Goal: Task Accomplishment & Management: Complete application form

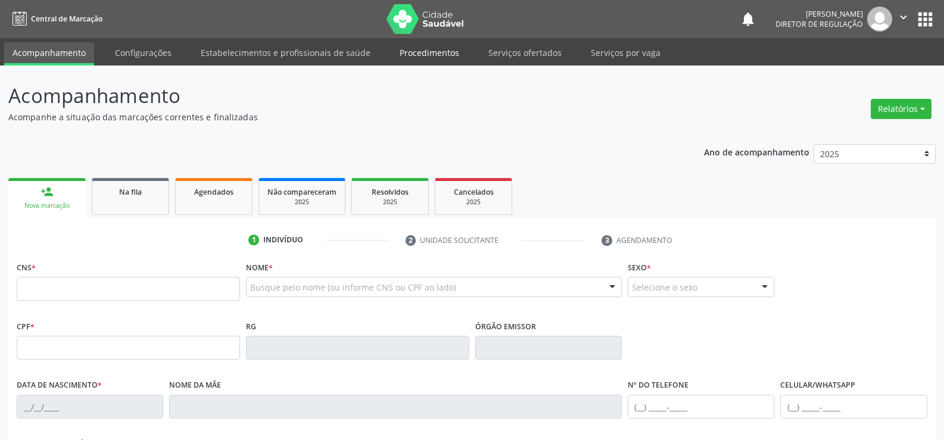
click at [438, 54] on link "Procedimentos" at bounding box center [429, 52] width 76 height 21
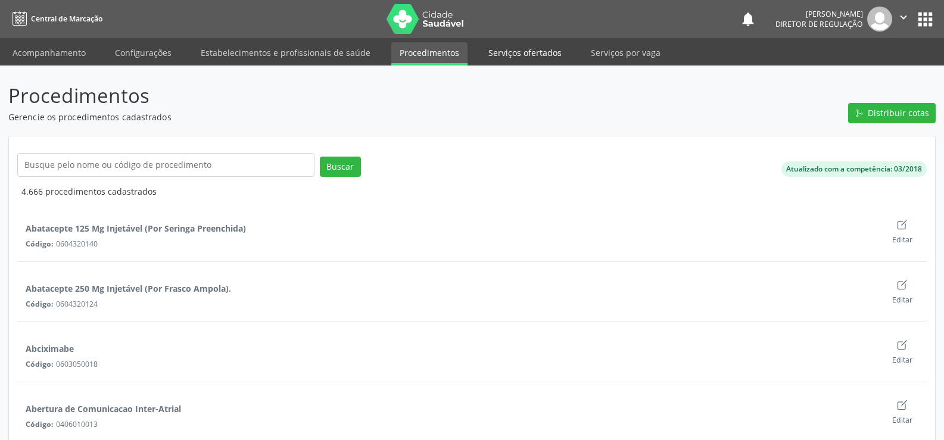
click at [507, 55] on link "Serviços ofertados" at bounding box center [525, 52] width 90 height 21
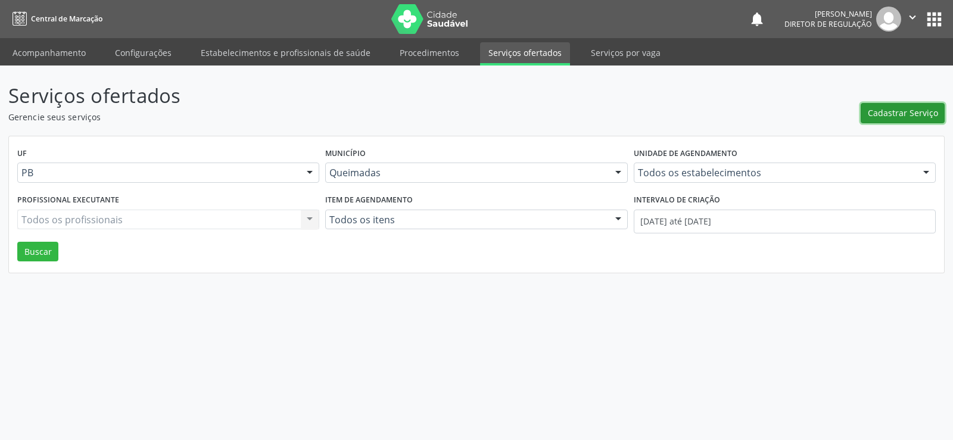
click at [898, 116] on span "Cadastrar Serviço" at bounding box center [902, 113] width 70 height 13
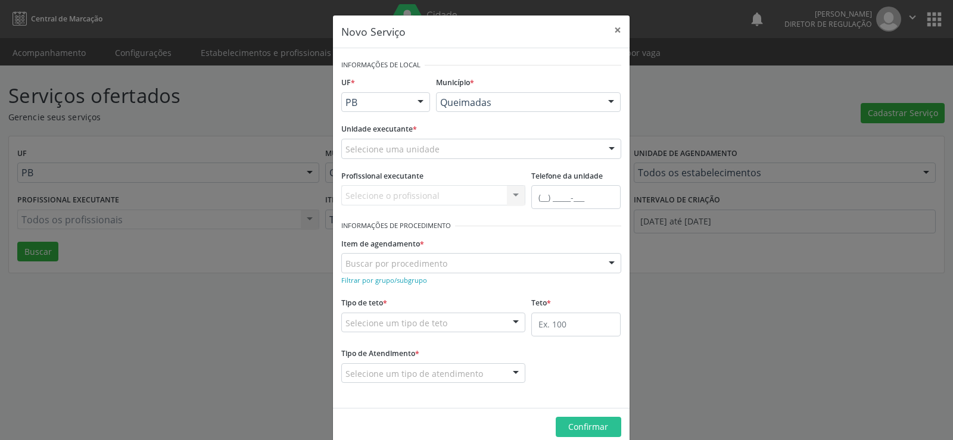
click at [608, 147] on div at bounding box center [611, 149] width 18 height 20
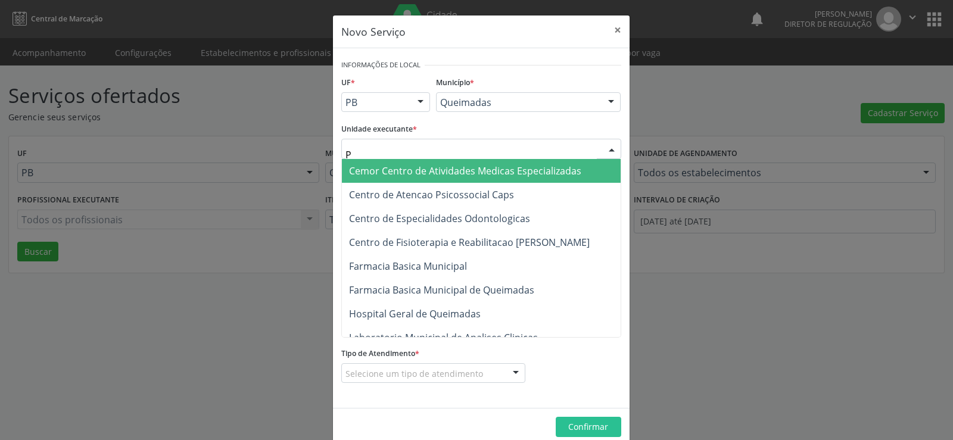
type input "PO"
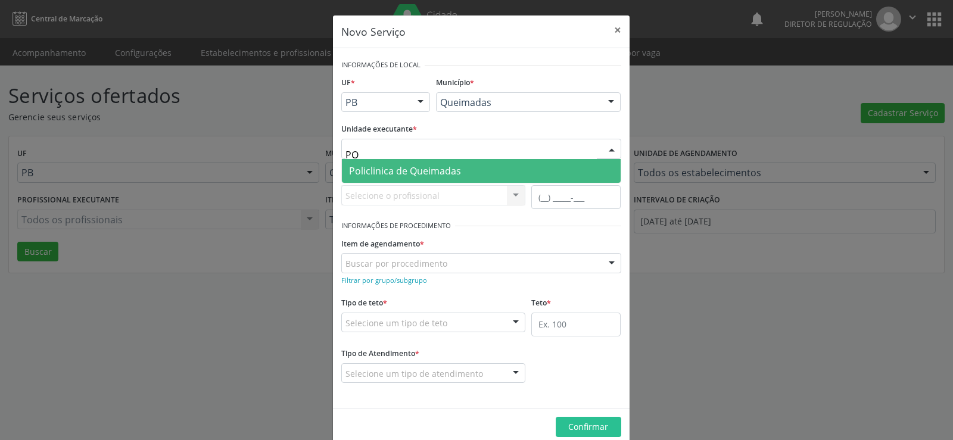
click at [402, 176] on span "Policlinica de Queimadas" at bounding box center [405, 170] width 112 height 13
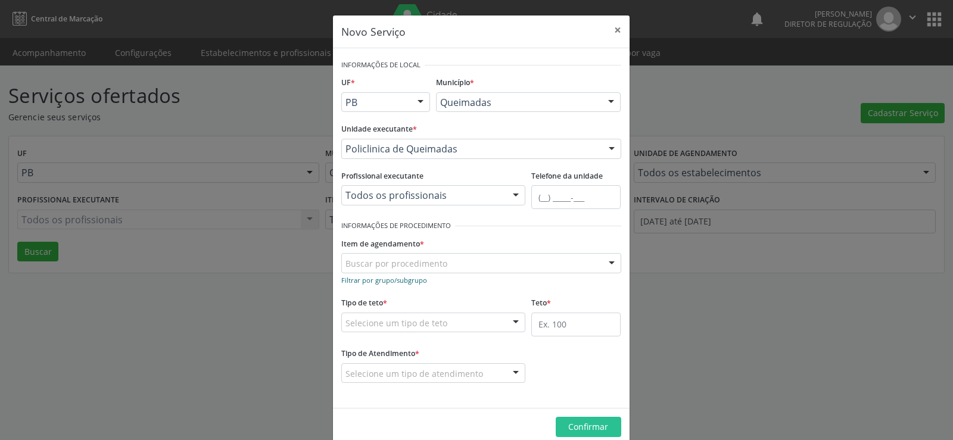
click at [355, 283] on small "Filtrar por grupo/subgrupo" at bounding box center [384, 280] width 86 height 9
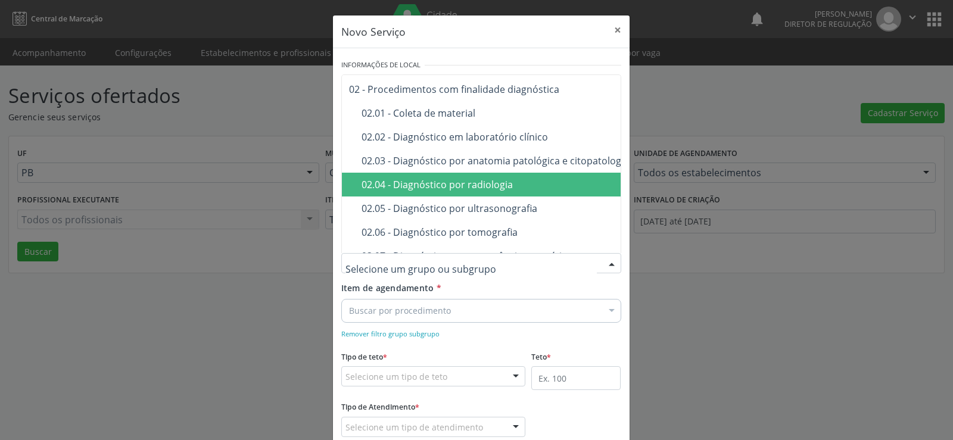
scroll to position [129, 0]
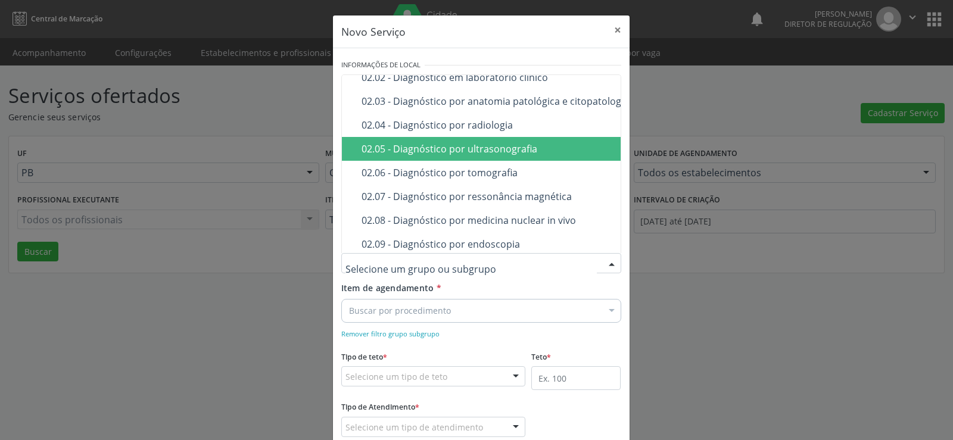
click at [450, 149] on div "02.05 - Diagnóstico por ultrasonografia" at bounding box center [562, 149] width 402 height 10
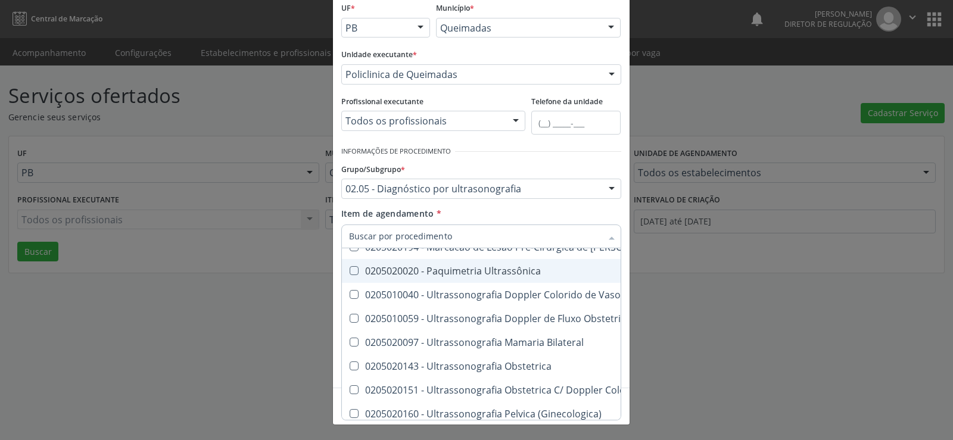
scroll to position [179, 0]
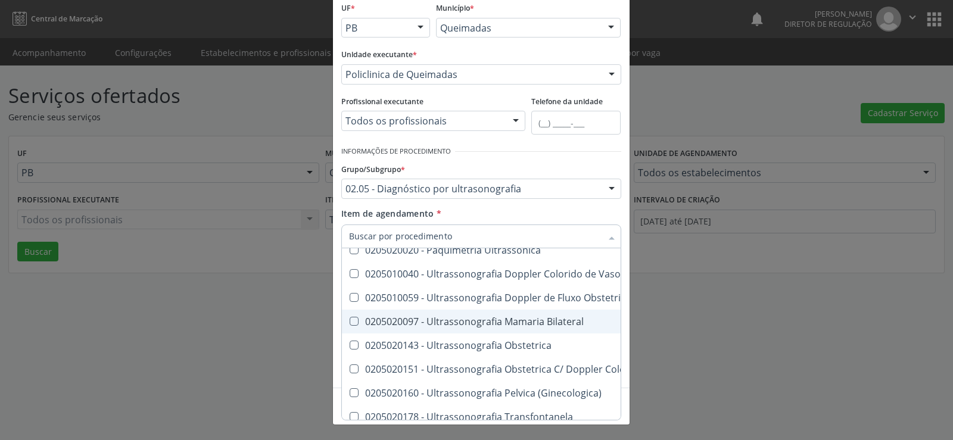
click at [352, 319] on Bilateral at bounding box center [353, 321] width 9 height 9
click at [349, 319] on Bilateral "checkbox" at bounding box center [346, 321] width 8 height 8
checkbox Bilateral "true"
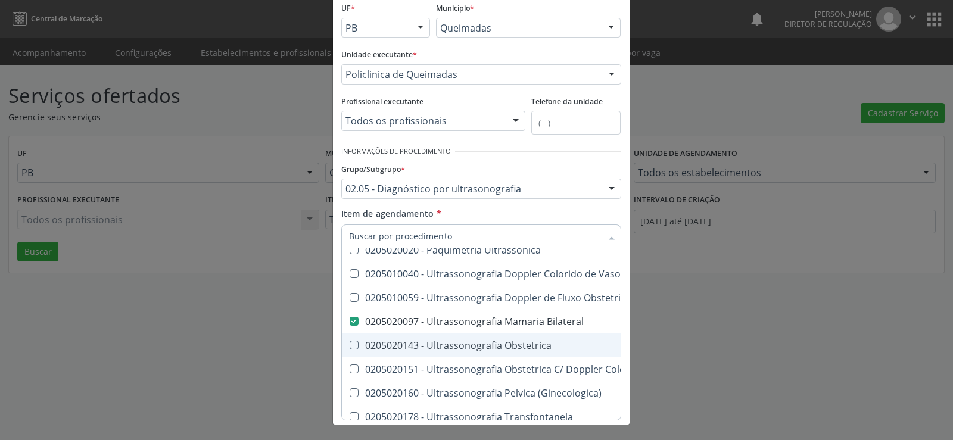
click at [349, 345] on Obstetrica at bounding box center [353, 345] width 9 height 9
click at [349, 345] on Obstetrica "checkbox" at bounding box center [346, 345] width 8 height 8
checkbox Obstetrica "true"
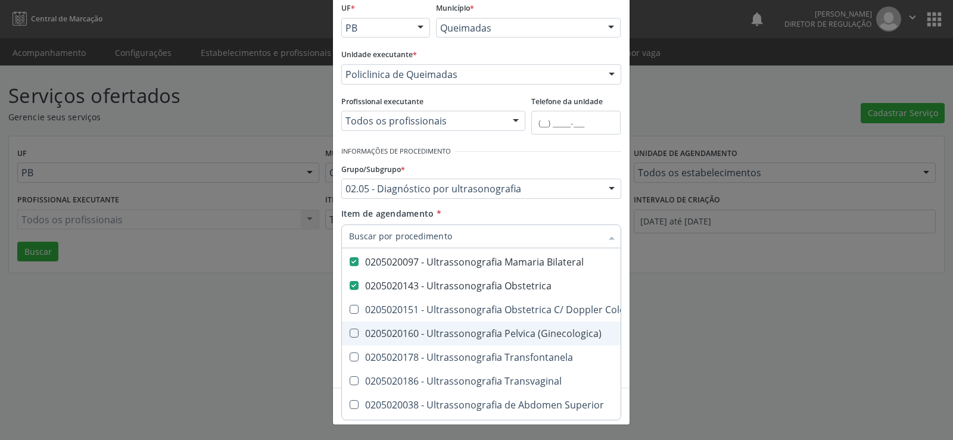
click at [349, 332] on \(Ginecologica\) at bounding box center [353, 333] width 9 height 9
click at [348, 332] on \(Ginecologica\) "checkbox" at bounding box center [346, 333] width 8 height 8
checkbox \(Ginecologica\) "true"
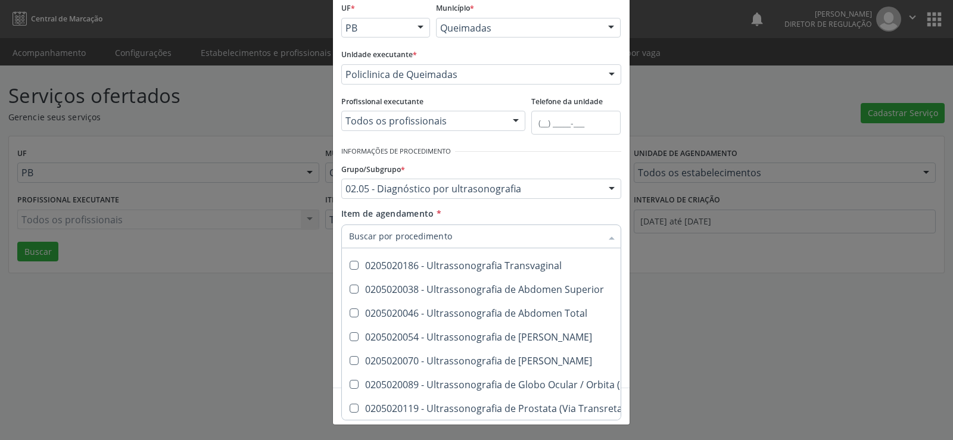
scroll to position [357, 0]
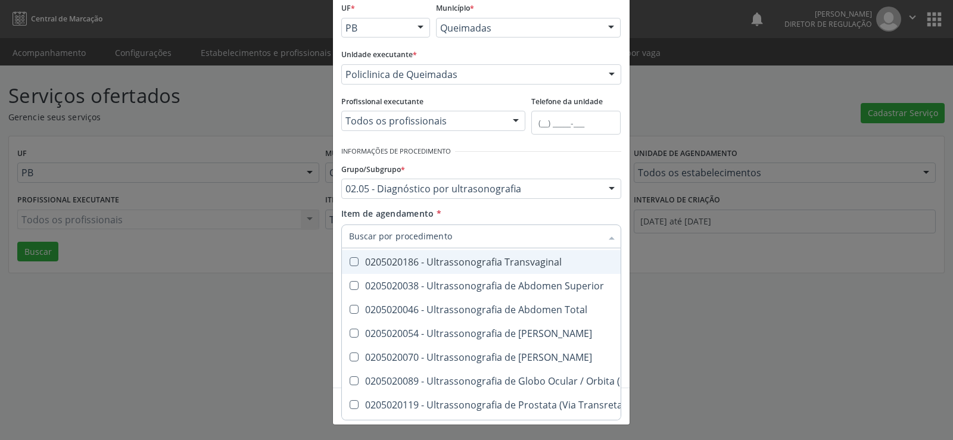
click at [351, 259] on Transvaginal at bounding box center [353, 261] width 9 height 9
click at [349, 259] on Transvaginal "checkbox" at bounding box center [346, 262] width 8 height 8
checkbox Transvaginal "true"
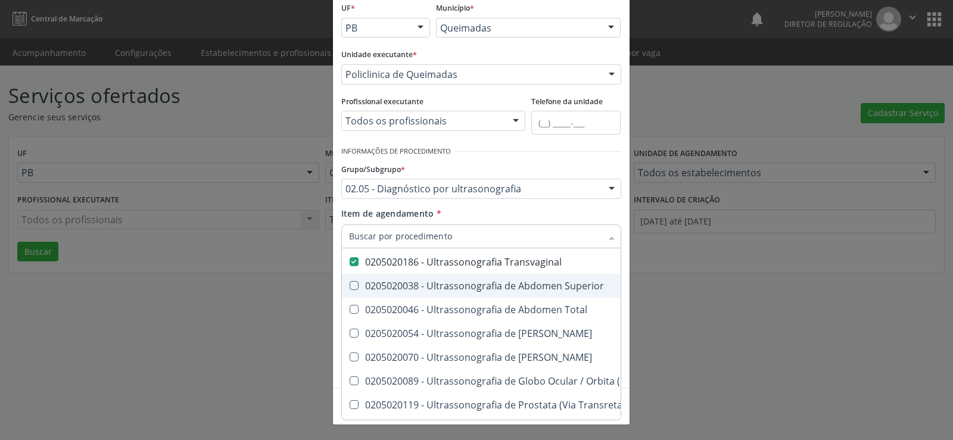
click at [349, 283] on Superior at bounding box center [353, 285] width 9 height 9
click at [345, 283] on Superior "checkbox" at bounding box center [346, 286] width 8 height 8
checkbox Superior "true"
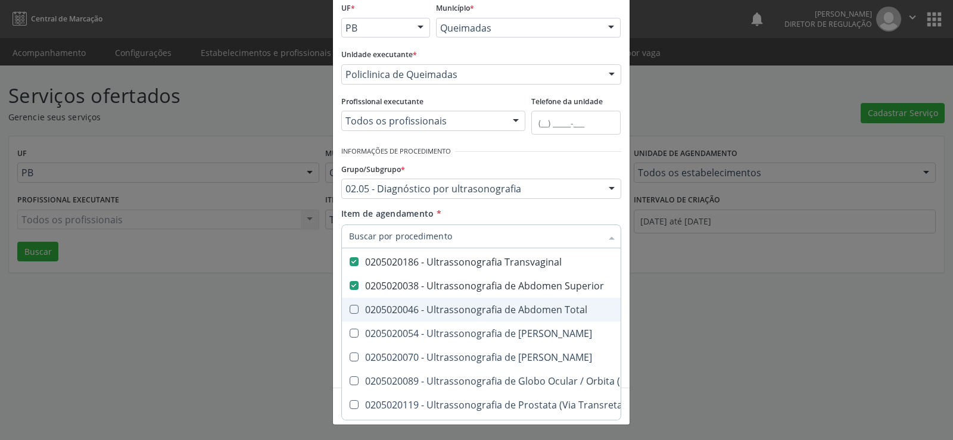
click at [349, 313] on Total at bounding box center [353, 309] width 9 height 9
click at [349, 313] on Total "checkbox" at bounding box center [346, 309] width 8 height 8
checkbox Total "true"
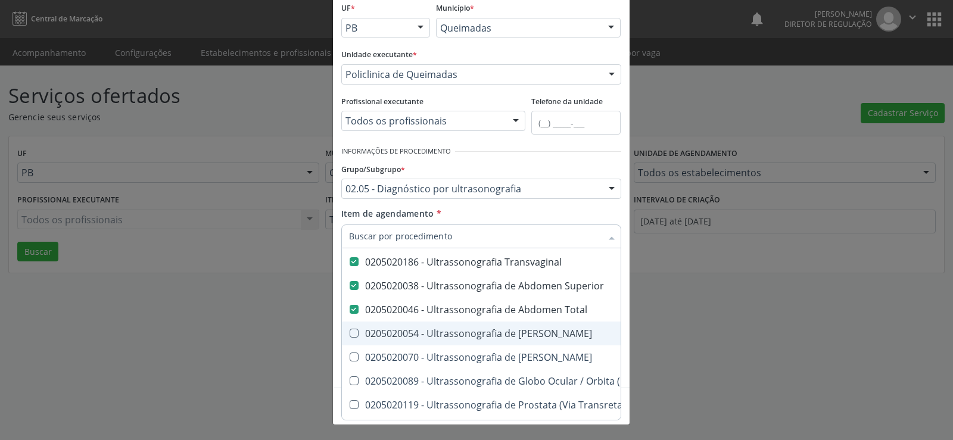
click at [349, 333] on Urinario at bounding box center [353, 333] width 9 height 9
click at [349, 333] on Urinario "checkbox" at bounding box center [346, 333] width 8 height 8
checkbox Urinario "true"
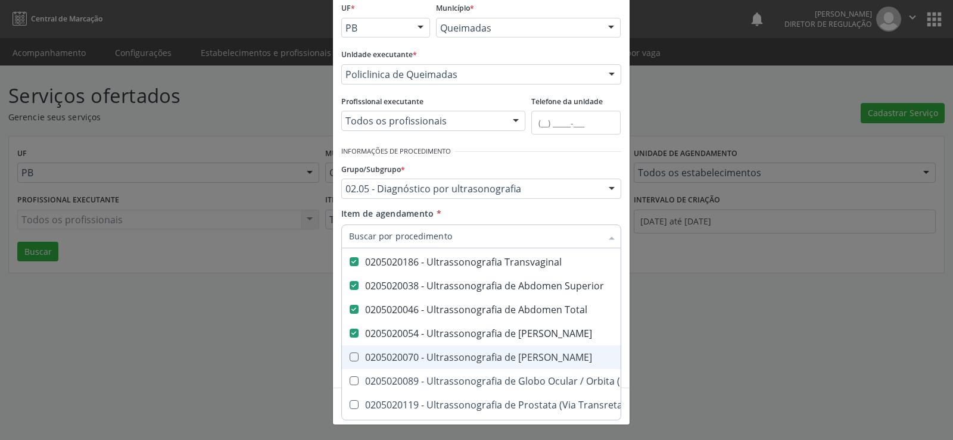
click at [345, 360] on div at bounding box center [346, 357] width 9 height 10
checkbox Escrotal "true"
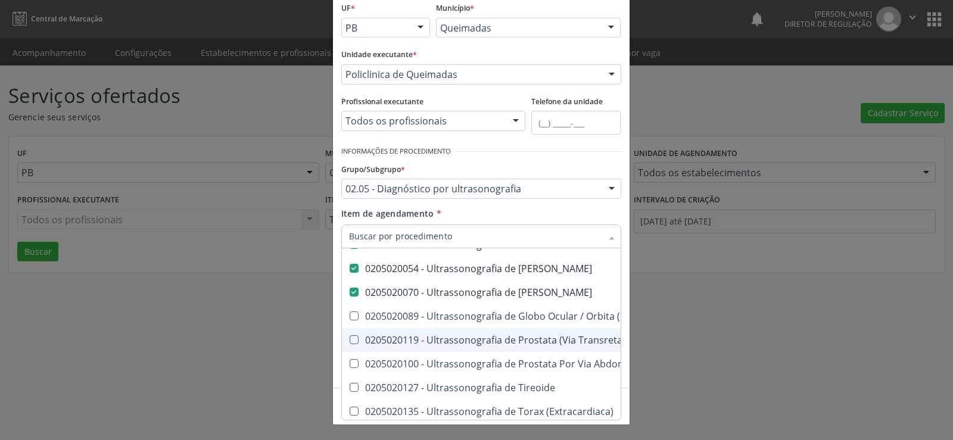
scroll to position [476, 0]
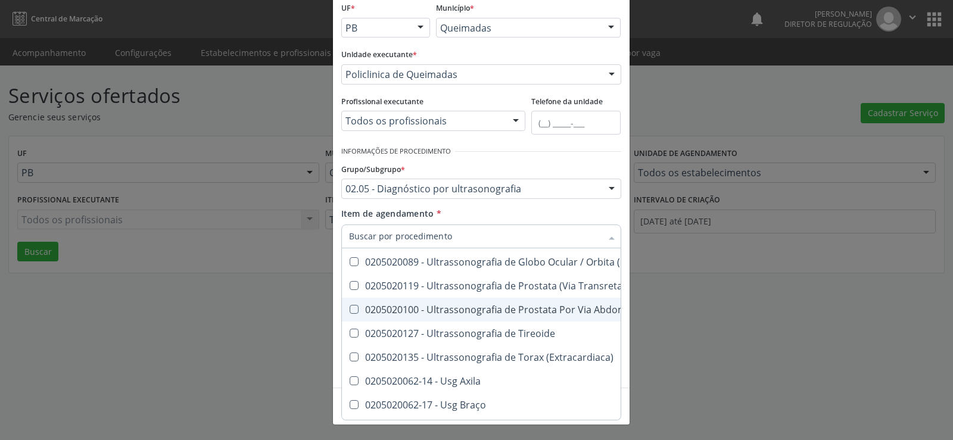
click at [351, 309] on Abdominal at bounding box center [353, 309] width 9 height 9
click at [349, 309] on Abdominal "checkbox" at bounding box center [346, 309] width 8 height 8
checkbox Abdominal "true"
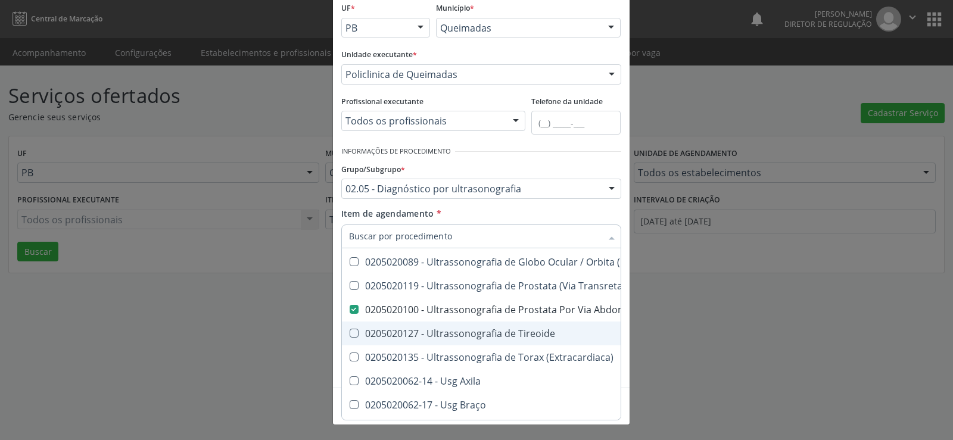
click at [349, 332] on Tireoide at bounding box center [353, 333] width 9 height 9
click at [349, 332] on Tireoide "checkbox" at bounding box center [346, 333] width 8 height 8
checkbox Tireoide "true"
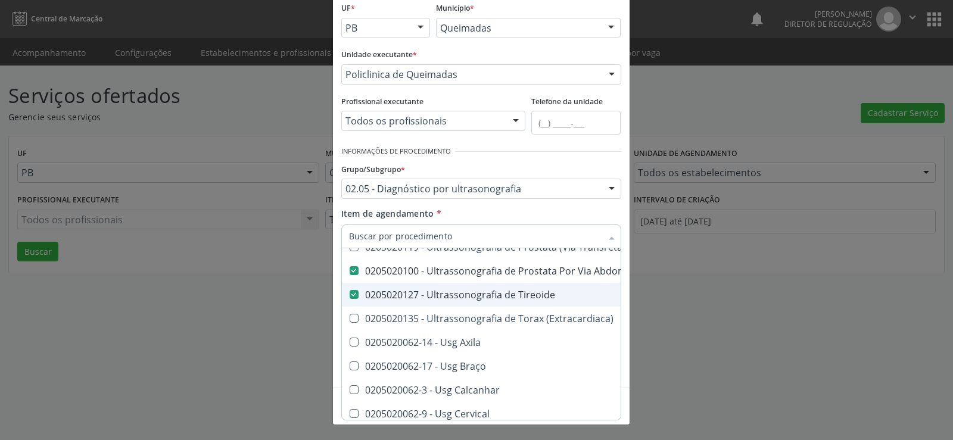
scroll to position [536, 0]
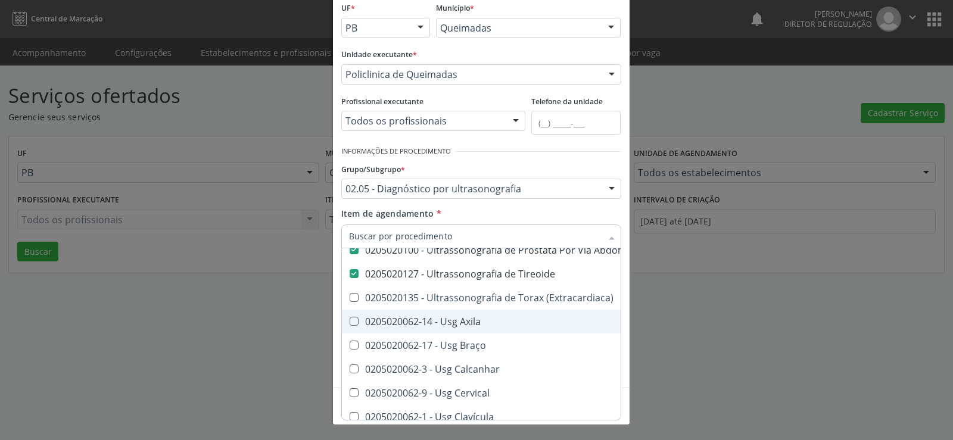
click at [349, 325] on Axila at bounding box center [353, 321] width 9 height 9
click at [348, 325] on Axila "checkbox" at bounding box center [346, 321] width 8 height 8
checkbox Axila "true"
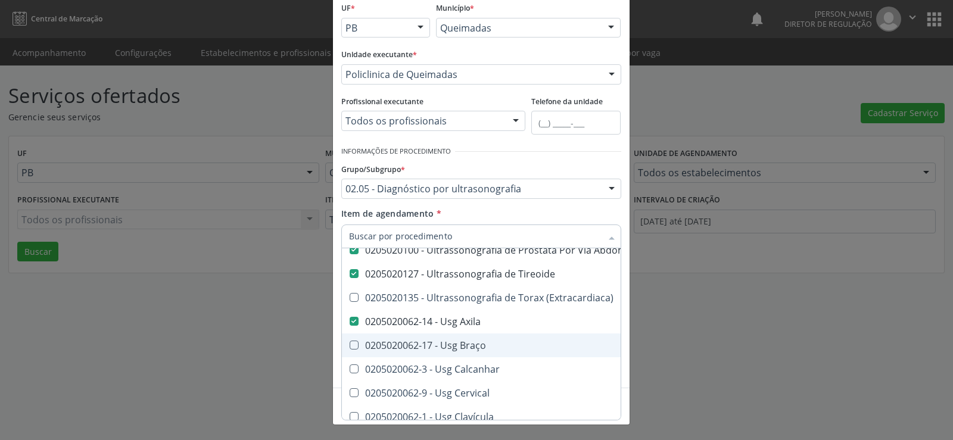
click at [349, 345] on Braço at bounding box center [353, 345] width 9 height 9
click at [349, 345] on Braço "checkbox" at bounding box center [346, 345] width 8 height 8
checkbox Braço "true"
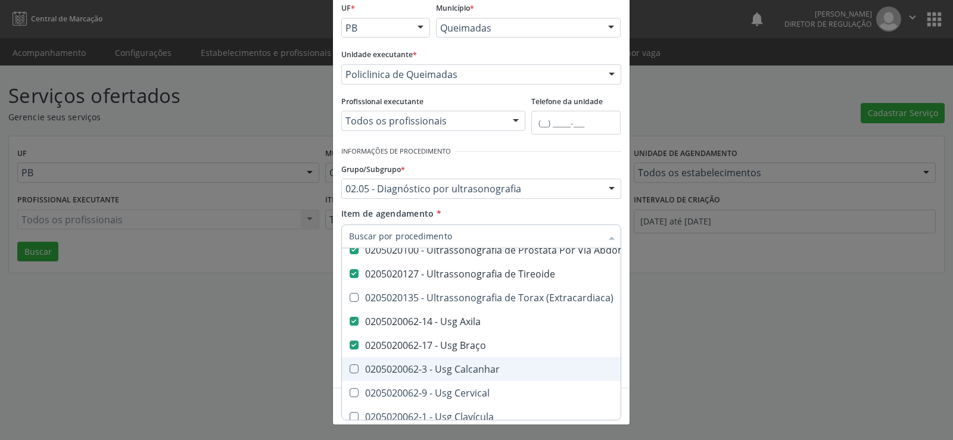
click at [349, 369] on Calcanhar at bounding box center [353, 368] width 9 height 9
click at [348, 369] on Calcanhar "checkbox" at bounding box center [346, 369] width 8 height 8
checkbox Calcanhar "true"
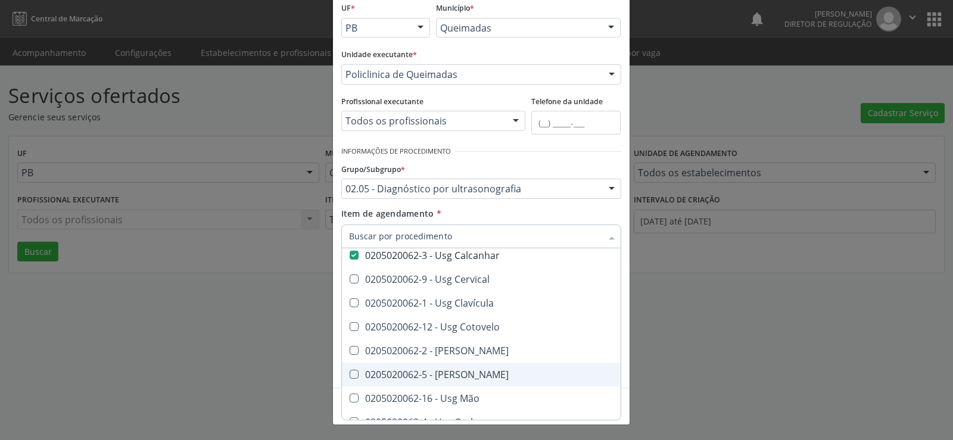
scroll to position [655, 0]
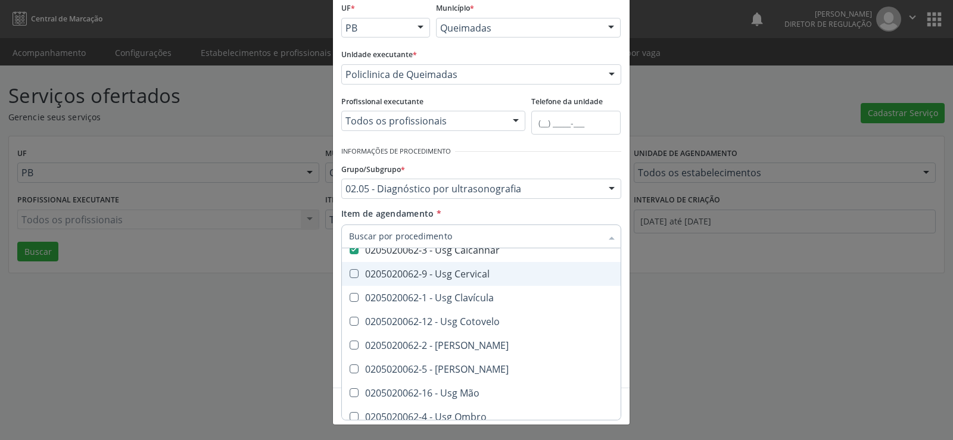
click at [349, 271] on Cervical at bounding box center [353, 273] width 9 height 9
click at [348, 271] on Cervical "checkbox" at bounding box center [346, 274] width 8 height 8
checkbox Cervical "true"
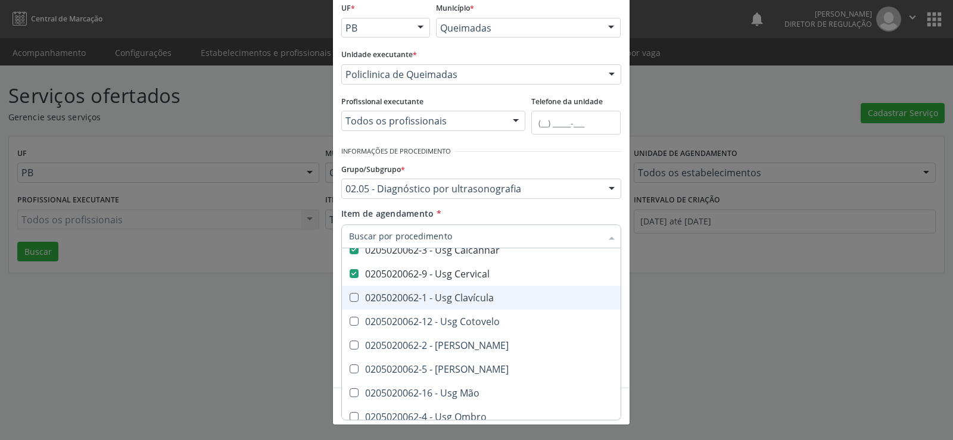
click at [349, 295] on Clavícula at bounding box center [353, 297] width 9 height 9
click at [349, 295] on Clavícula "checkbox" at bounding box center [346, 297] width 8 height 8
checkbox Clavícula "true"
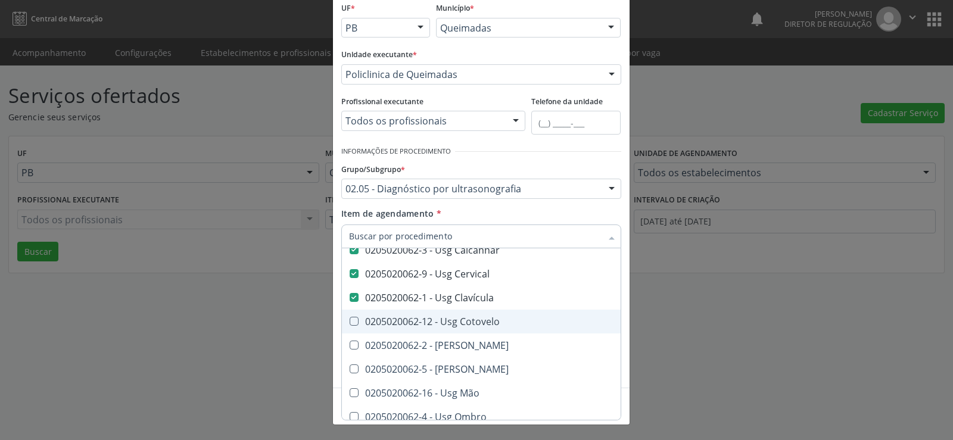
click at [352, 323] on Cotovelo at bounding box center [353, 321] width 9 height 9
click at [349, 323] on Cotovelo "checkbox" at bounding box center [346, 321] width 8 height 8
checkbox Cotovelo "true"
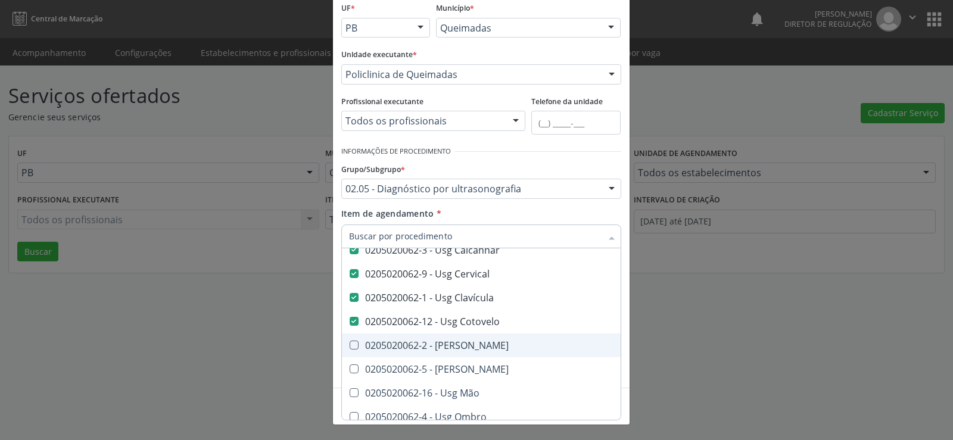
click at [349, 345] on Coxa at bounding box center [353, 345] width 9 height 9
click at [348, 345] on Coxa "checkbox" at bounding box center [346, 345] width 8 height 8
checkbox Coxa "true"
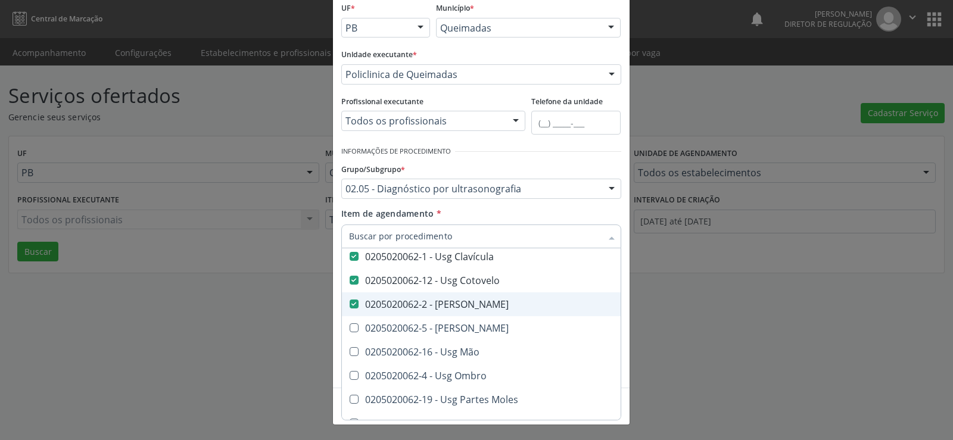
scroll to position [714, 0]
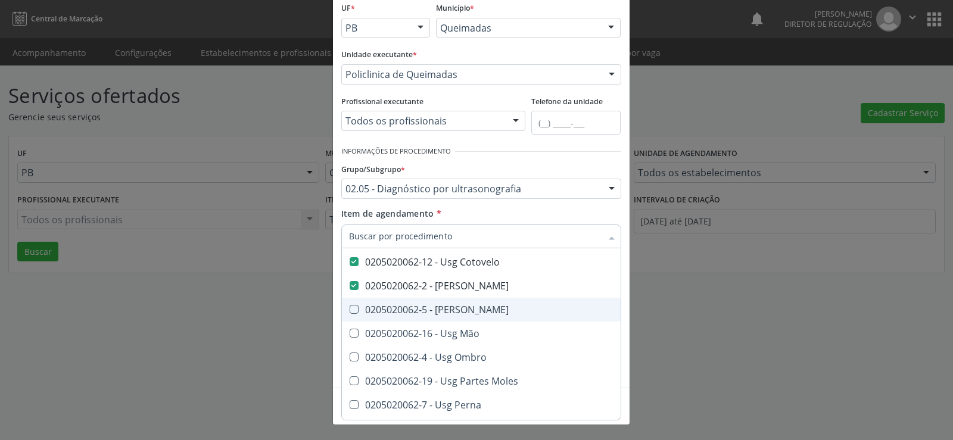
click at [349, 310] on Joelho at bounding box center [353, 309] width 9 height 9
click at [346, 310] on Joelho "checkbox" at bounding box center [346, 309] width 8 height 8
checkbox Joelho "true"
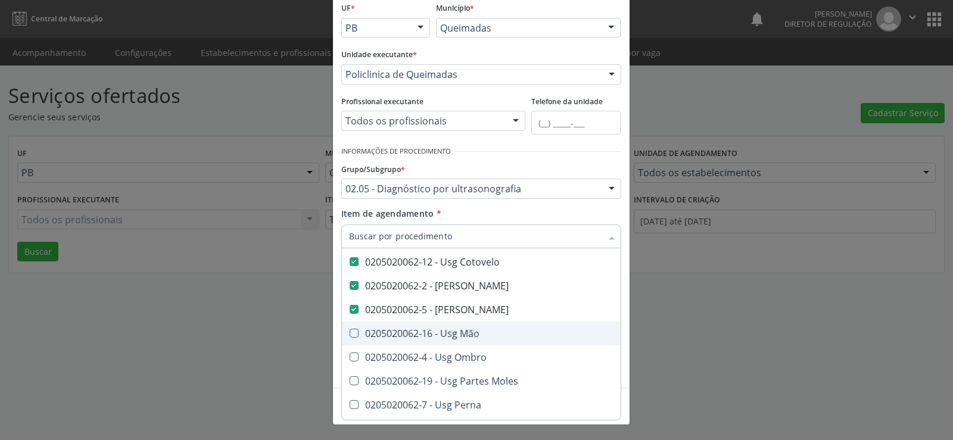
click at [352, 335] on Mão at bounding box center [353, 333] width 9 height 9
click at [349, 335] on Mão "checkbox" at bounding box center [346, 333] width 8 height 8
checkbox Mão "true"
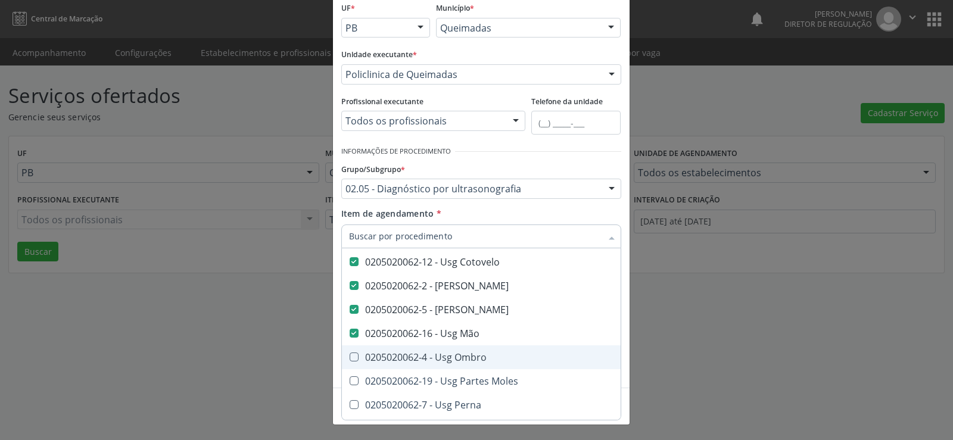
click at [349, 358] on Ombro at bounding box center [353, 356] width 9 height 9
click at [349, 358] on Ombro "checkbox" at bounding box center [346, 357] width 8 height 8
checkbox Ombro "true"
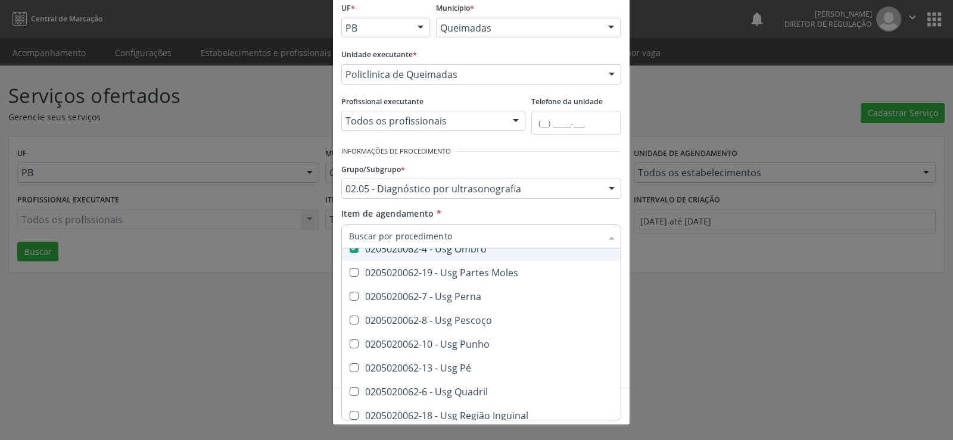
scroll to position [833, 0]
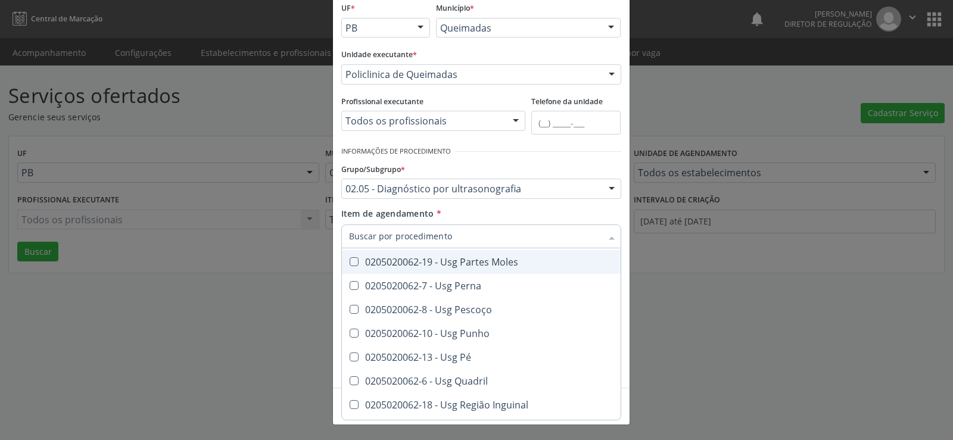
click at [351, 261] on Moles at bounding box center [353, 261] width 9 height 9
click at [349, 261] on Moles "checkbox" at bounding box center [346, 262] width 8 height 8
checkbox Moles "true"
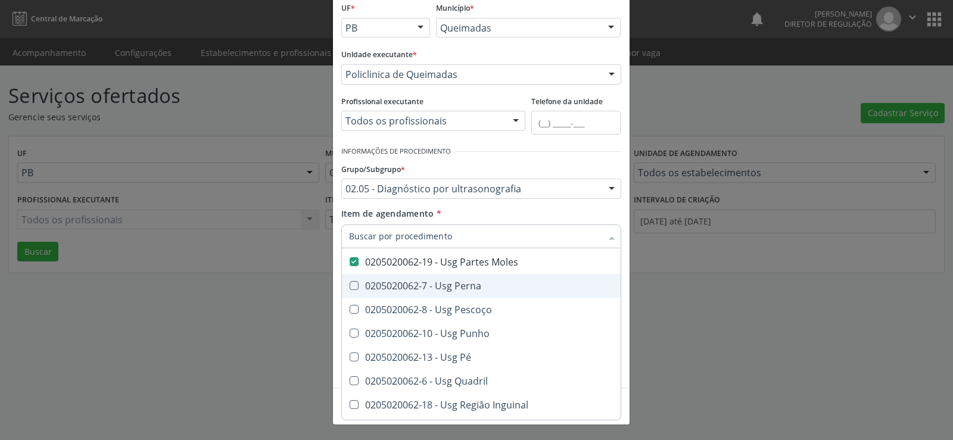
click at [349, 282] on Perna at bounding box center [353, 285] width 9 height 9
click at [349, 282] on Perna "checkbox" at bounding box center [346, 286] width 8 height 8
checkbox Perna "true"
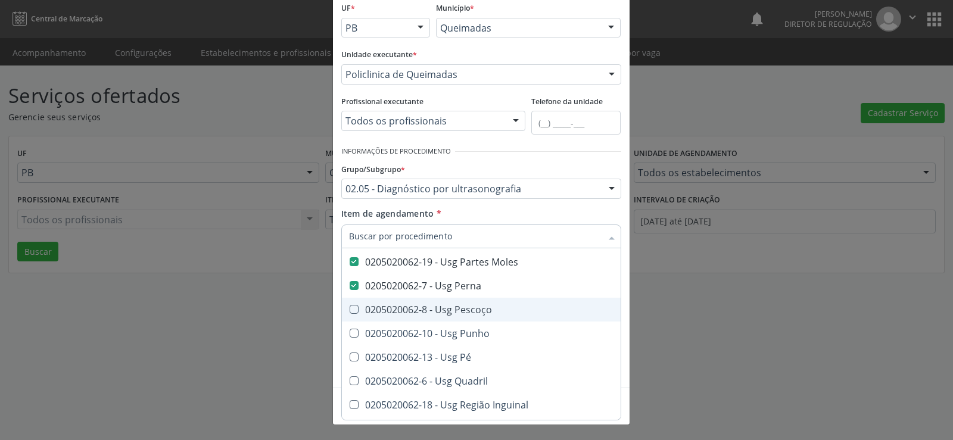
click at [349, 310] on Pescoço at bounding box center [353, 309] width 9 height 9
click at [348, 310] on Pescoço "checkbox" at bounding box center [346, 309] width 8 height 8
checkbox Pescoço "true"
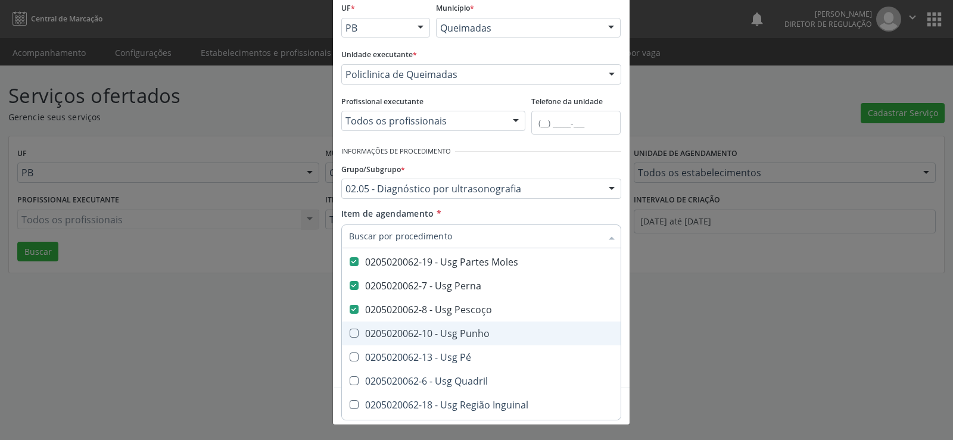
click at [350, 335] on Punho at bounding box center [353, 333] width 9 height 9
click at [349, 335] on Punho "checkbox" at bounding box center [346, 333] width 8 height 8
checkbox Punho "true"
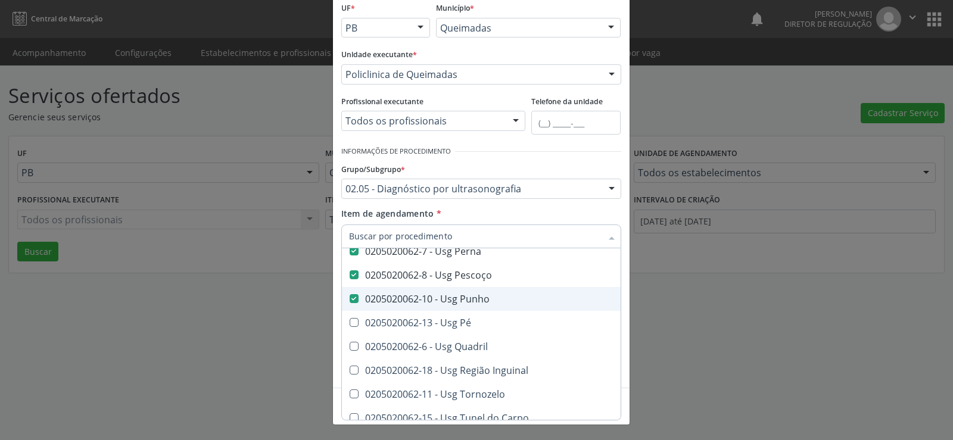
scroll to position [887, 0]
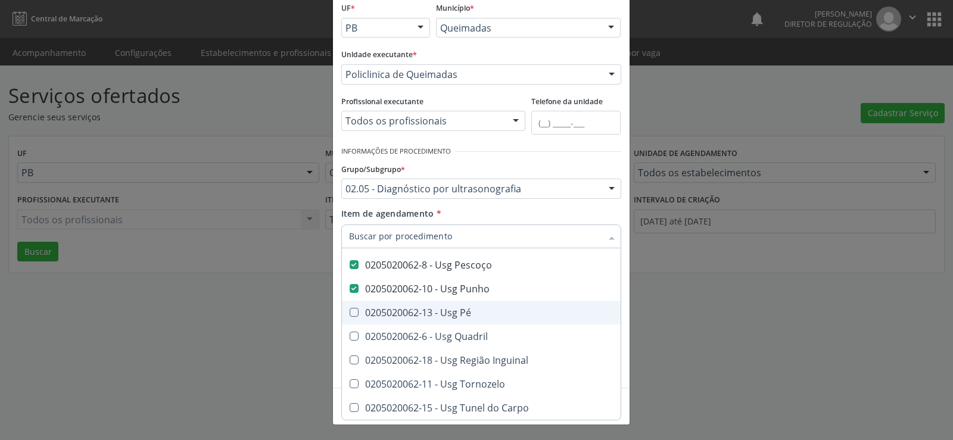
click at [349, 308] on Pé at bounding box center [353, 312] width 9 height 9
click at [348, 308] on Pé "checkbox" at bounding box center [346, 312] width 8 height 8
checkbox Pé "true"
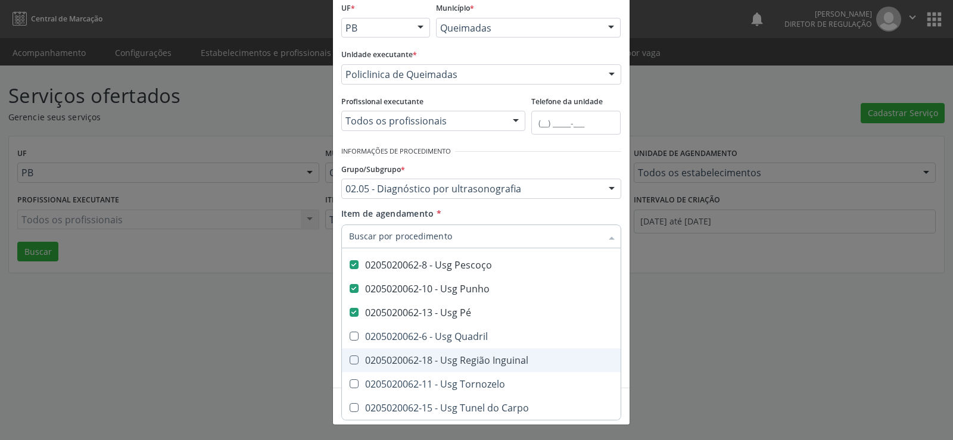
click at [349, 355] on Inguinal at bounding box center [353, 359] width 9 height 9
click at [349, 356] on Inguinal "checkbox" at bounding box center [346, 360] width 8 height 8
checkbox Inguinal "true"
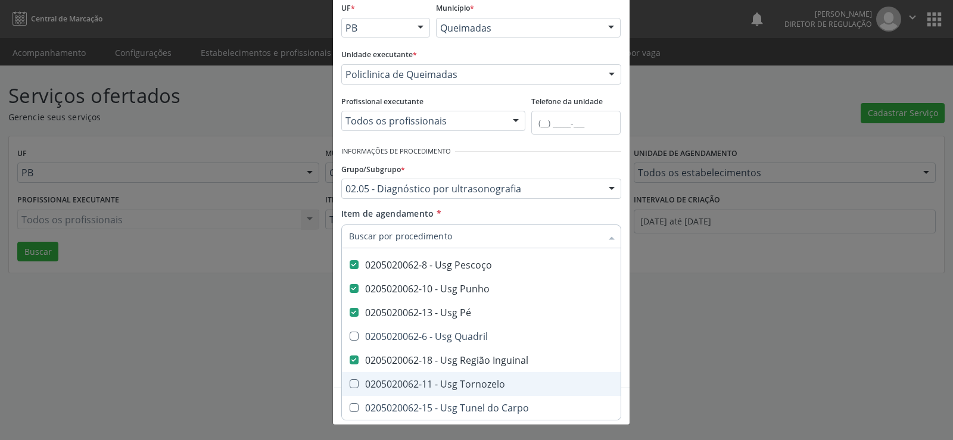
click at [351, 379] on Tornozelo at bounding box center [353, 383] width 9 height 9
click at [349, 380] on Tornozelo "checkbox" at bounding box center [346, 384] width 8 height 8
checkbox Tornozelo "true"
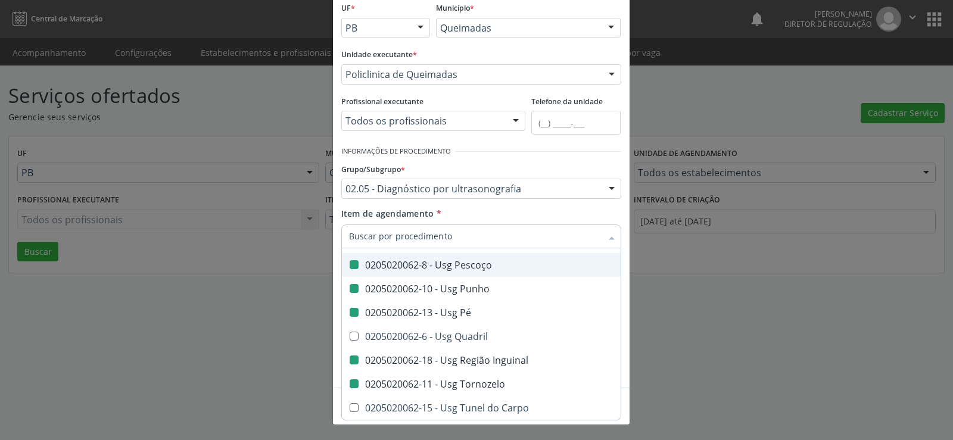
checkbox Transtoracica "true"
checkbox Estresse "true"
checkbox Transcraniano "true"
checkbox Ultrassonografia "true"
checkbox Ultrassônica "true"
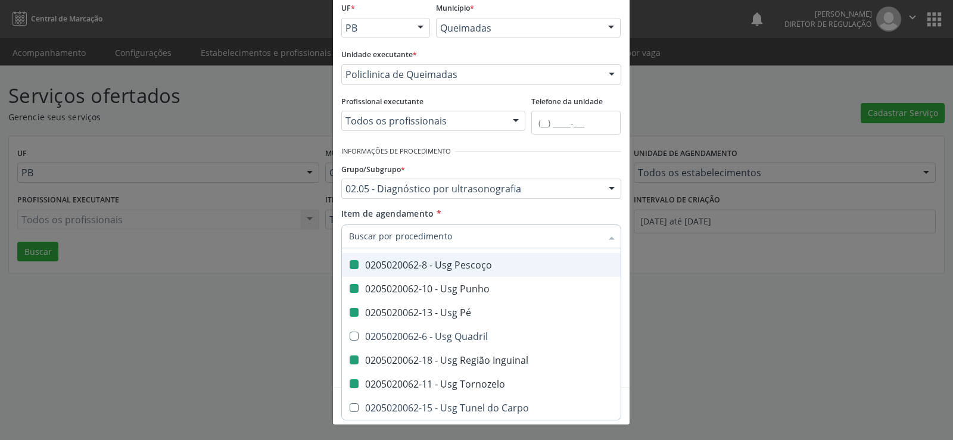
checkbox Vasos "true"
checkbox Obstetrico "true"
checkbox Pulsado "true"
checkbox Transfontanela "true"
checkbox \(Monocular\) "true"
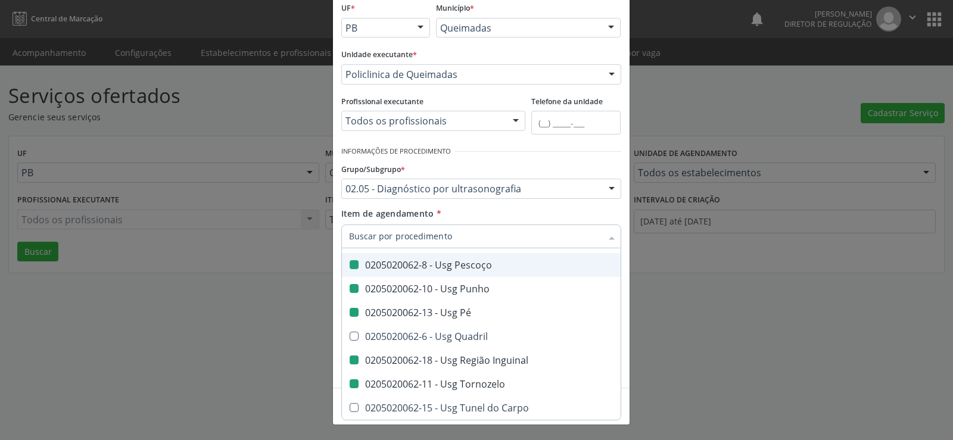
checkbox Transretal\) "true"
checkbox \(Extracardiaca\) "true"
checkbox Coxa "false"
checkbox Joelho "false"
checkbox Mão "false"
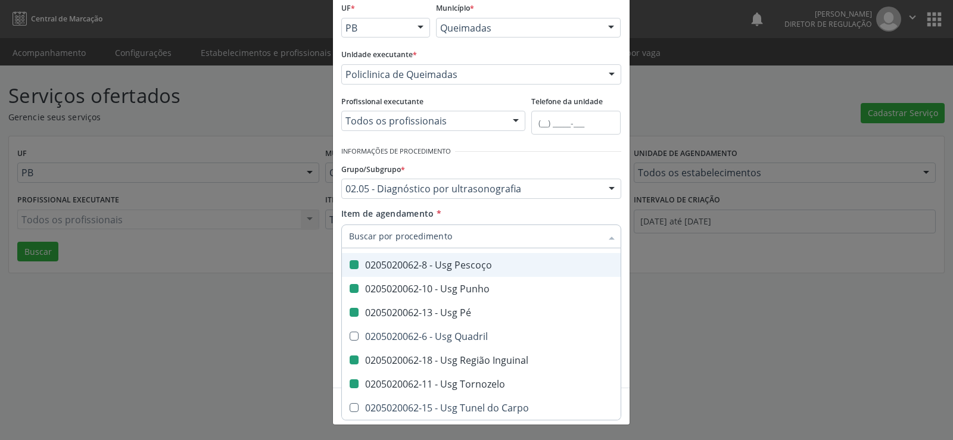
checkbox Ombro "false"
checkbox Moles "false"
checkbox Perna "false"
checkbox Pescoço "false"
checkbox Punho "false"
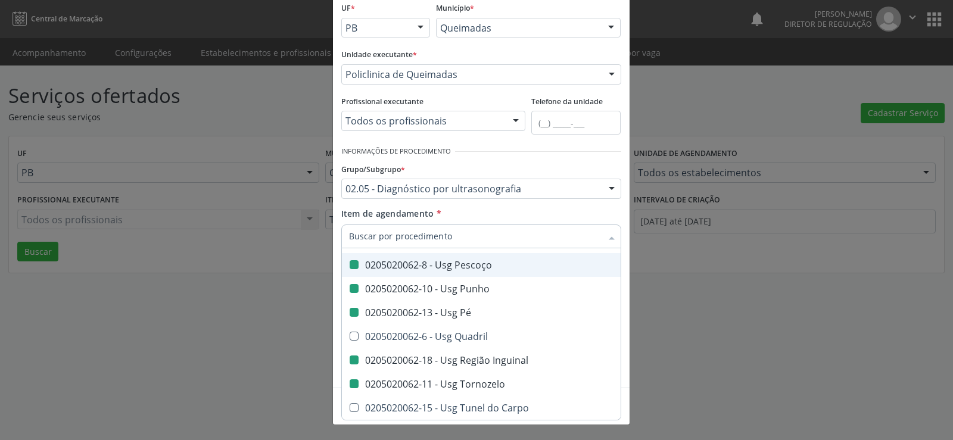
checkbox Pé "false"
checkbox Inguinal "false"
checkbox Tornozelo "false"
click at [552, 209] on div "Item de agendamento * Desfazer seleção 0205010024 - Ecocardiografia Transesofag…" at bounding box center [481, 226] width 280 height 38
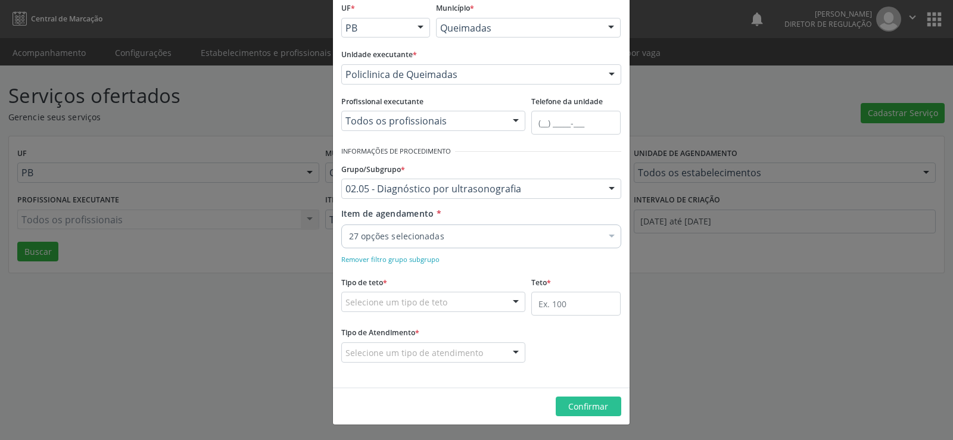
scroll to position [0, 0]
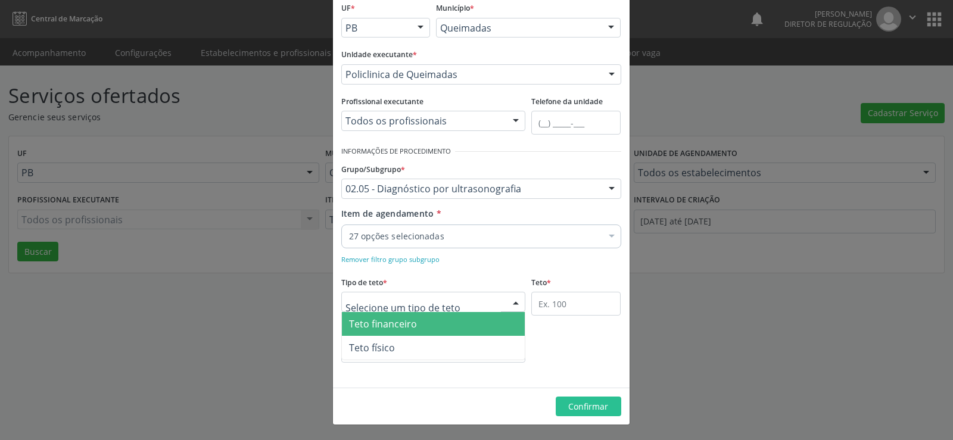
click at [513, 302] on div at bounding box center [516, 302] width 18 height 20
click at [448, 321] on span "Teto financeiro" at bounding box center [433, 324] width 183 height 24
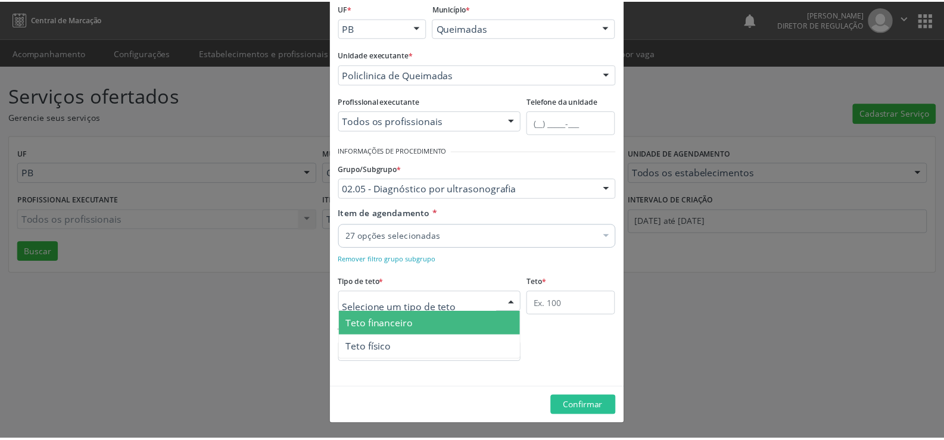
scroll to position [70, 0]
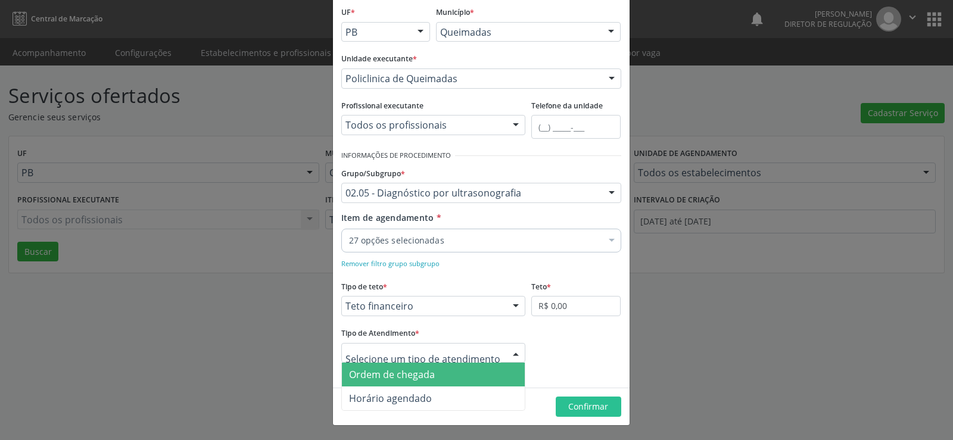
click at [512, 352] on div at bounding box center [516, 354] width 18 height 20
click at [416, 380] on span "Ordem de chegada" at bounding box center [392, 374] width 86 height 13
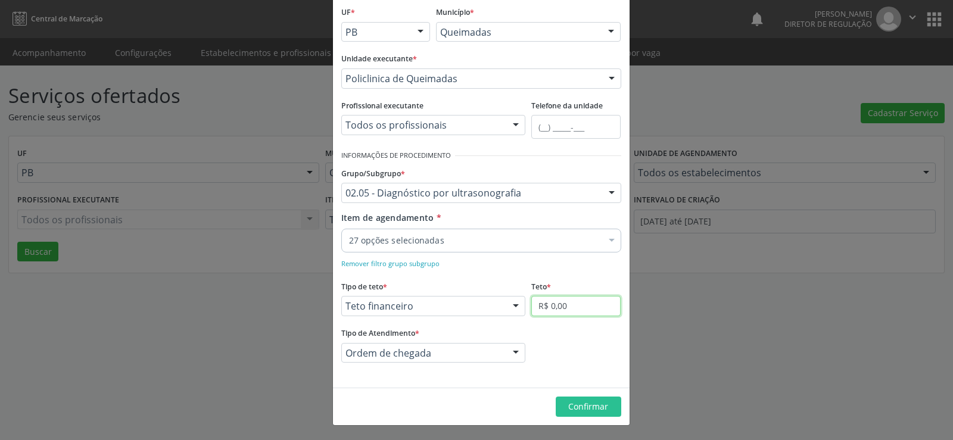
click at [594, 308] on input "R$ 0,00" at bounding box center [575, 306] width 89 height 20
type input "R$ 12.000,00"
click at [598, 407] on span "Confirmar" at bounding box center [588, 406] width 40 height 11
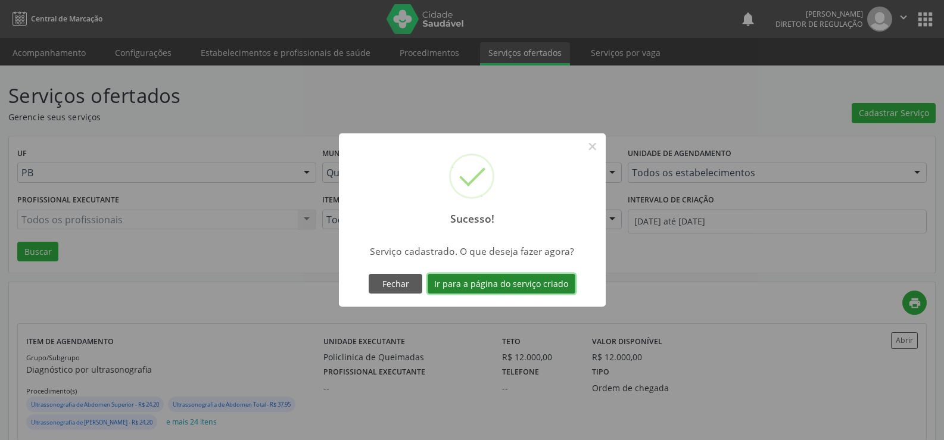
click at [502, 282] on button "Ir para a página do serviço criado" at bounding box center [501, 284] width 148 height 20
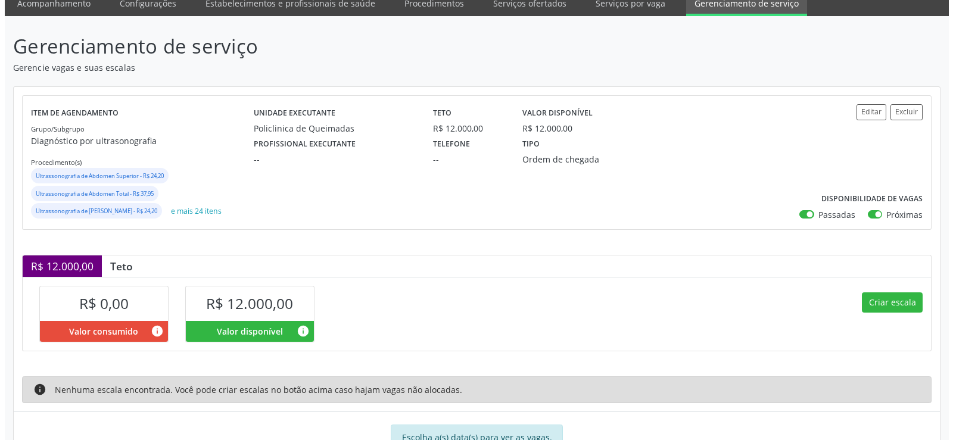
scroll to position [94, 0]
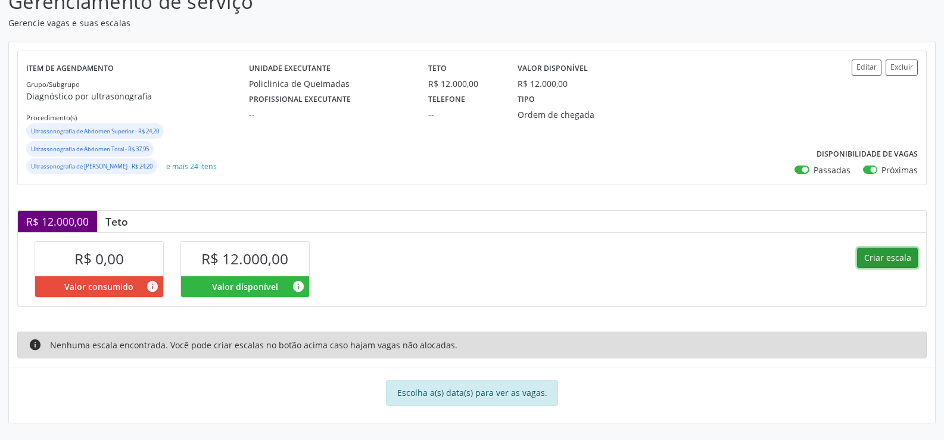
click at [894, 256] on button "Criar escala" at bounding box center [887, 258] width 61 height 20
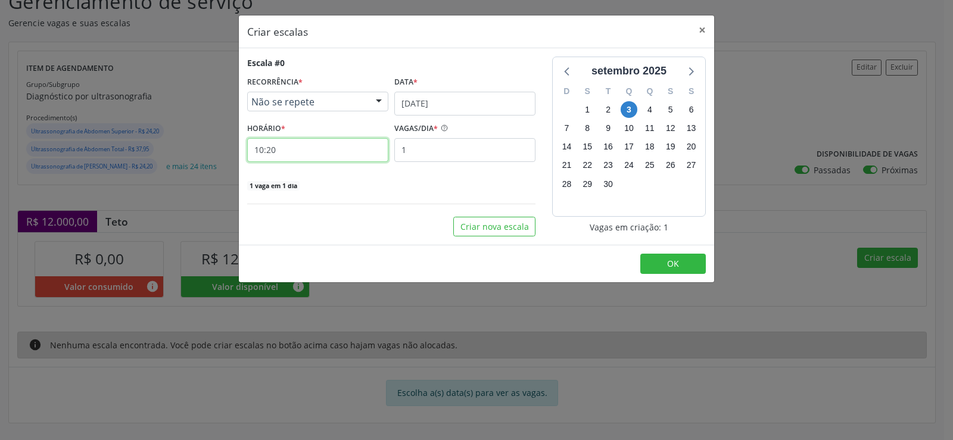
click at [281, 152] on input "10:20" at bounding box center [317, 150] width 141 height 24
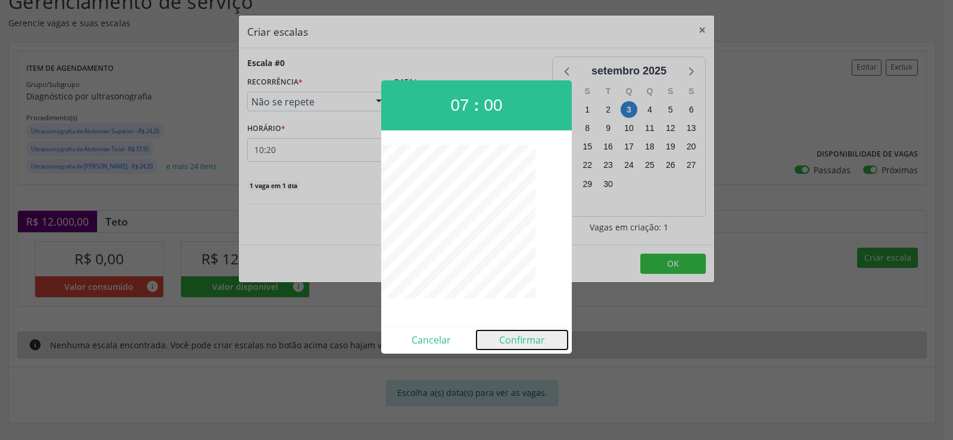
click at [519, 341] on button "Confirmar" at bounding box center [521, 339] width 91 height 19
type input "07:00"
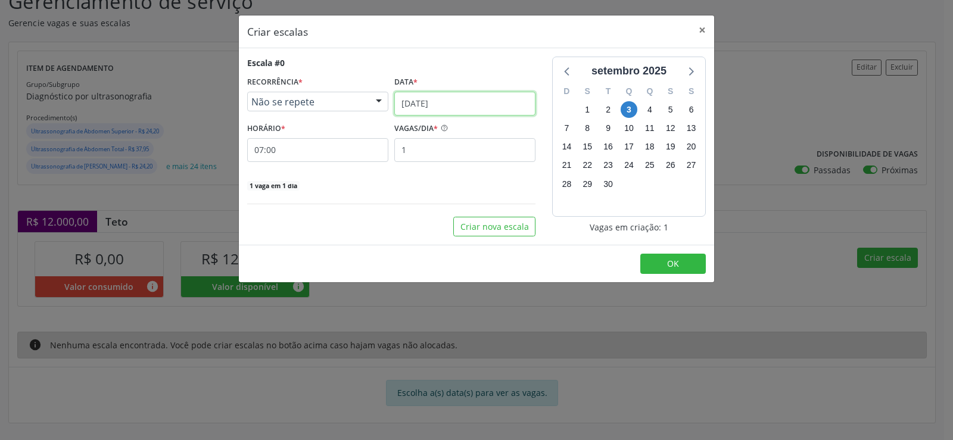
click at [484, 104] on input "[DATE]" at bounding box center [464, 104] width 141 height 24
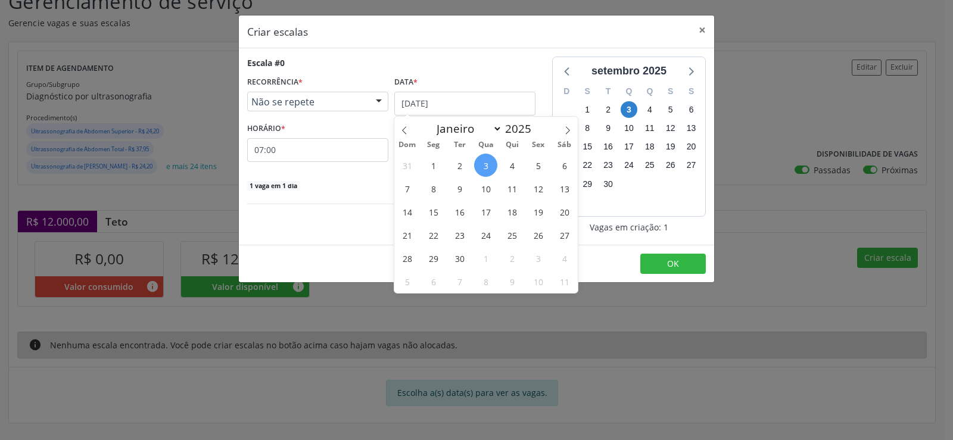
drag, startPoint x: 434, startPoint y: 214, endPoint x: 383, endPoint y: 157, distance: 76.3
click at [424, 201] on div "31 1 2 3 4 5 6 7 8 9 10 11 12 13 14 15 16 17 18 19 20 21 22 23 24 25 26 27 28 2…" at bounding box center [485, 223] width 183 height 139
click at [433, 211] on span "15" at bounding box center [432, 211] width 23 height 23
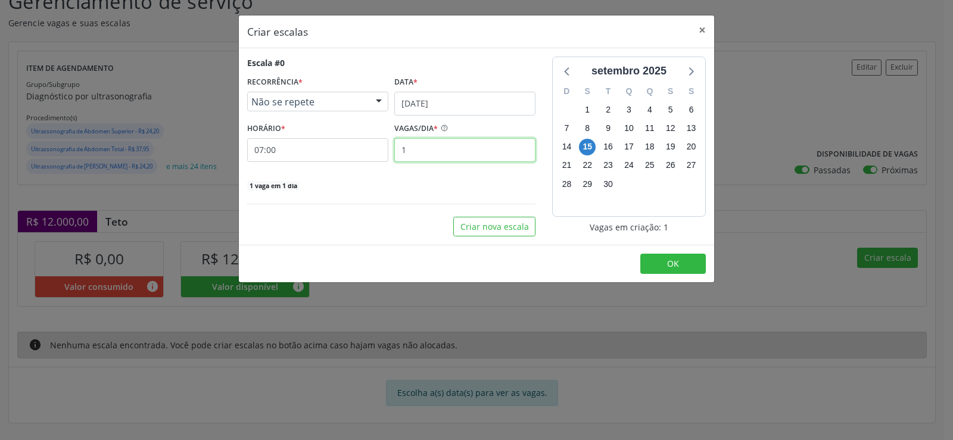
click at [408, 158] on input "1" at bounding box center [464, 150] width 141 height 24
type input "40"
click at [686, 267] on button "OK" at bounding box center [672, 264] width 65 height 20
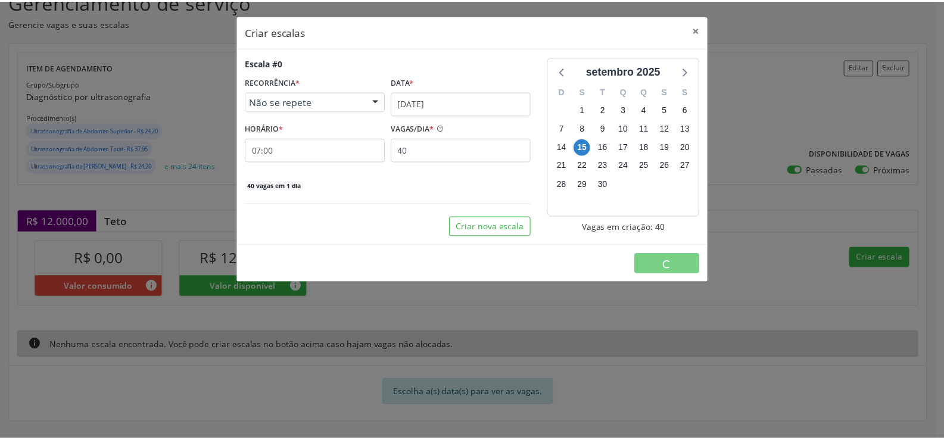
scroll to position [0, 0]
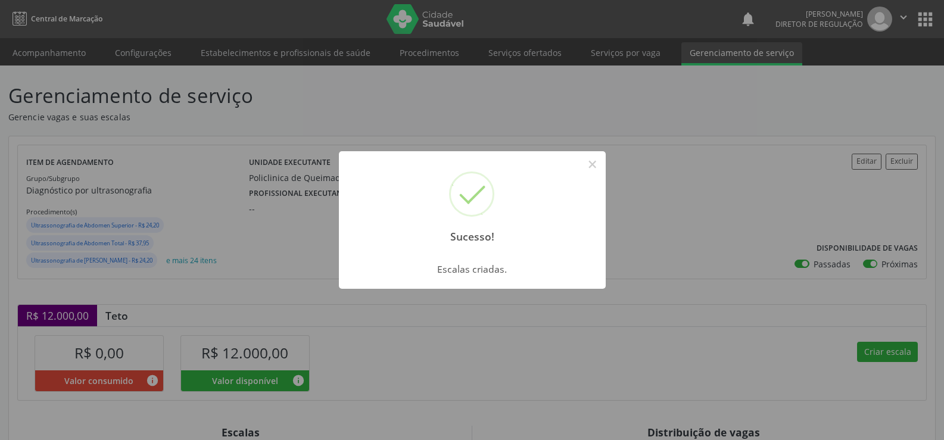
drag, startPoint x: 591, startPoint y: 161, endPoint x: 595, endPoint y: 182, distance: 21.8
click at [592, 163] on button "×" at bounding box center [592, 164] width 20 height 20
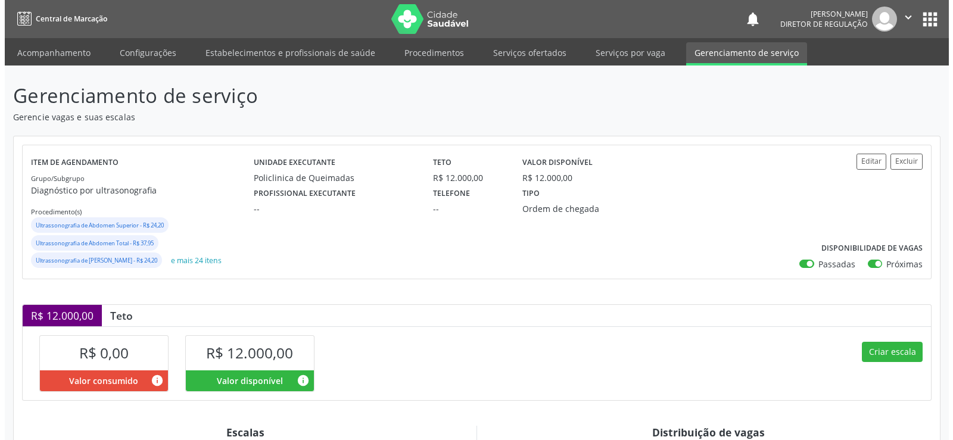
scroll to position [249, 0]
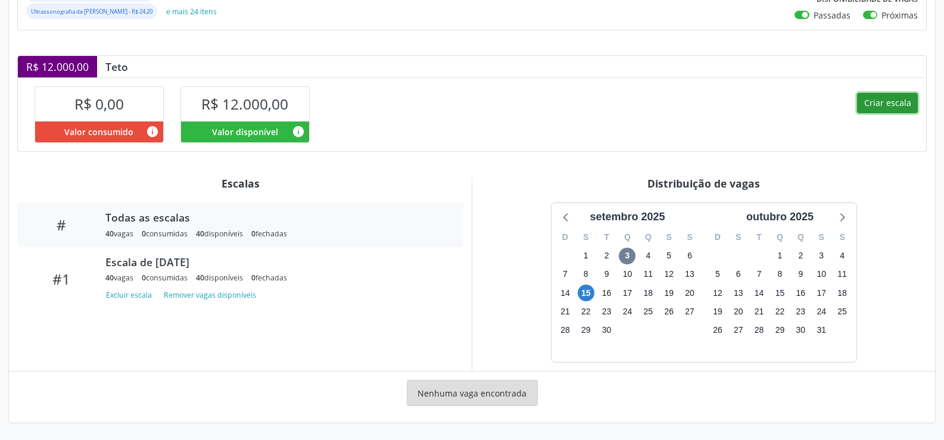
click at [889, 101] on button "Criar escala" at bounding box center [887, 103] width 61 height 20
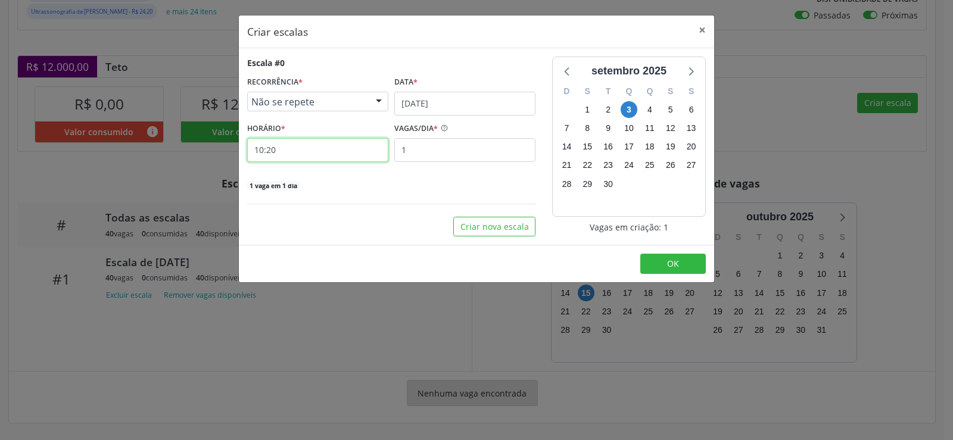
click at [291, 144] on input "10:20" at bounding box center [317, 150] width 141 height 24
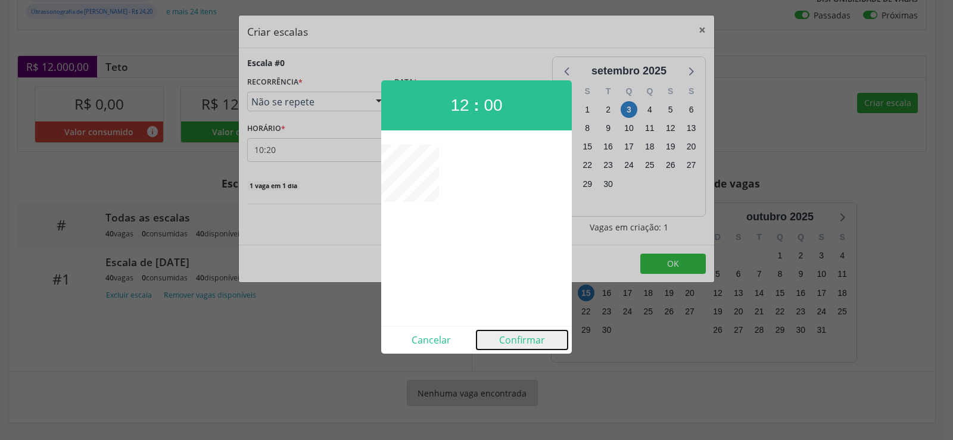
click at [528, 345] on button "Confirmar" at bounding box center [521, 339] width 91 height 19
type input "12:00"
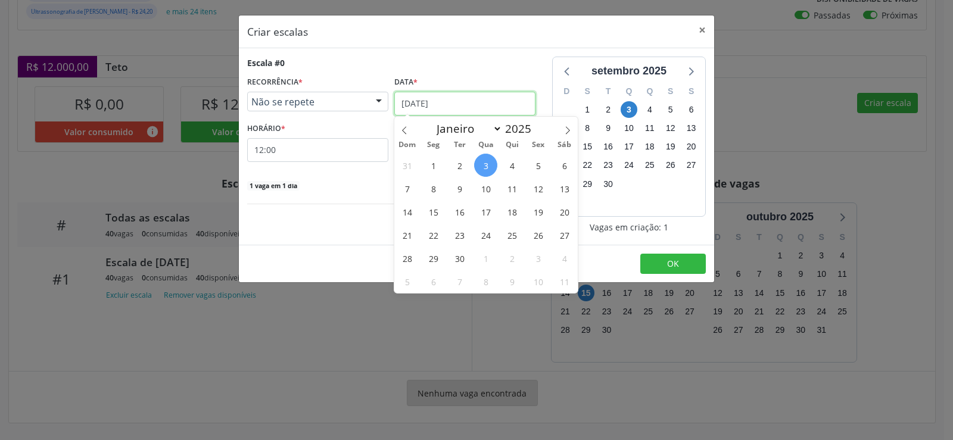
click at [492, 107] on input "[DATE]" at bounding box center [464, 104] width 141 height 24
click at [437, 213] on span "15" at bounding box center [432, 211] width 23 height 23
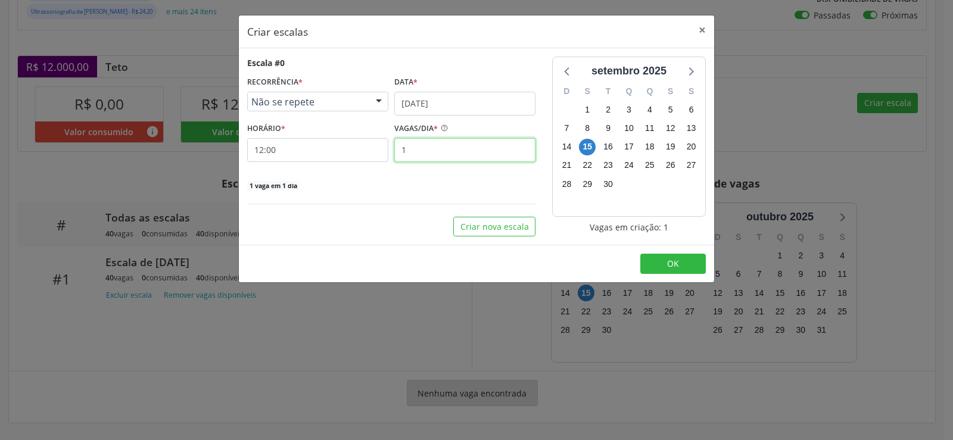
click at [419, 151] on input "1" at bounding box center [464, 150] width 141 height 24
type input "40"
click at [667, 261] on span "OK" at bounding box center [673, 263] width 12 height 11
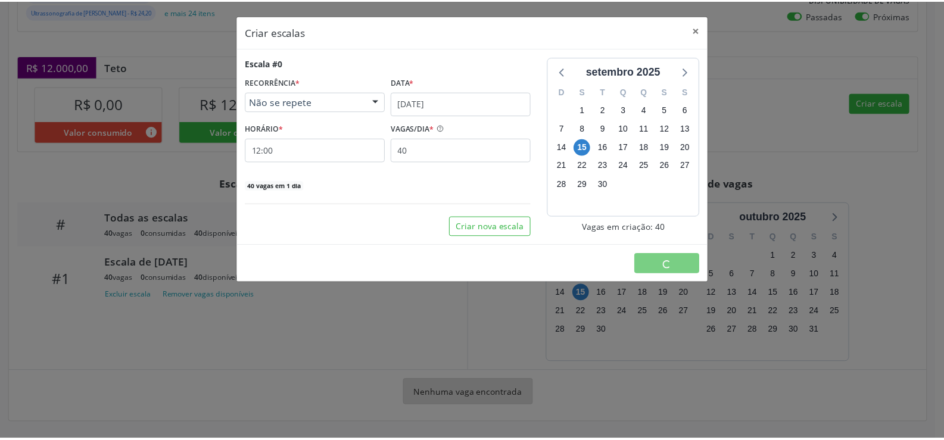
scroll to position [0, 0]
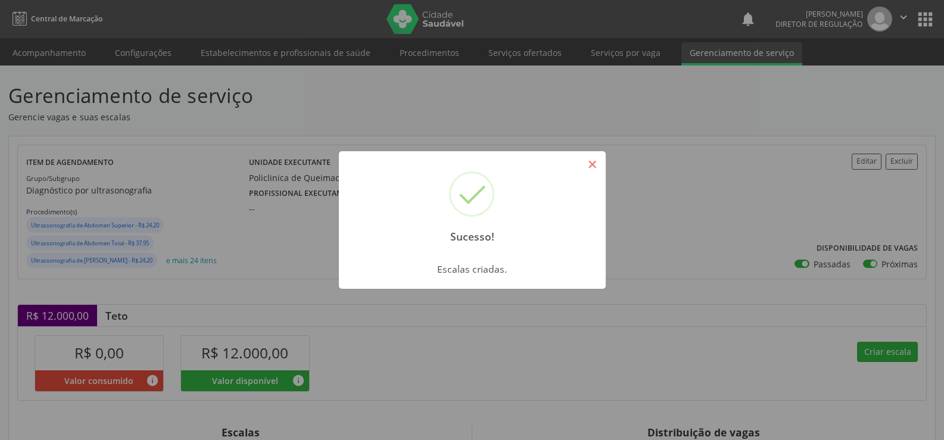
click at [601, 164] on button "×" at bounding box center [592, 164] width 20 height 20
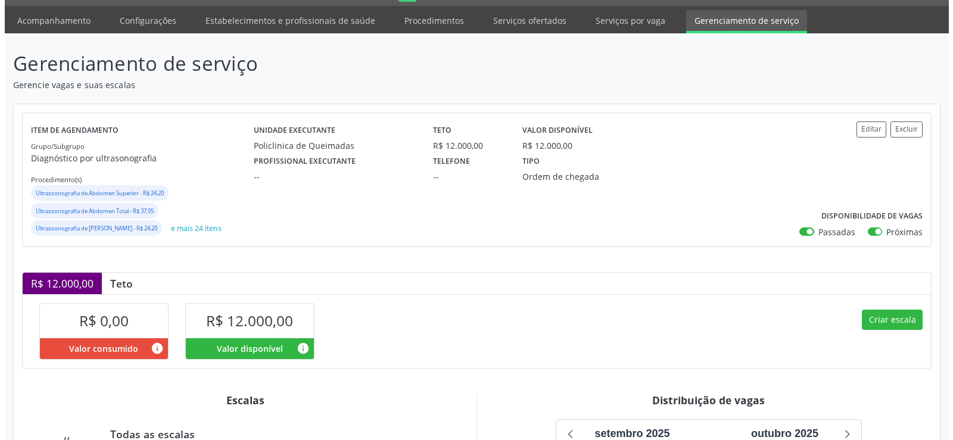
scroll to position [263, 0]
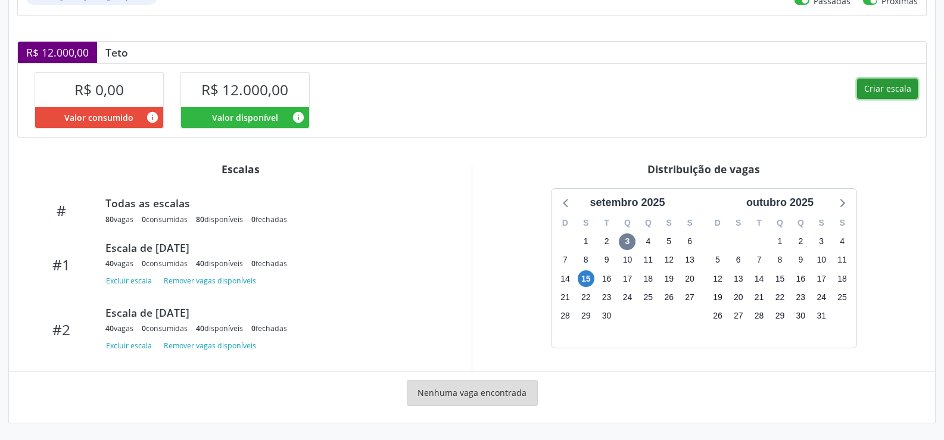
click at [900, 93] on button "Criar escala" at bounding box center [887, 89] width 61 height 20
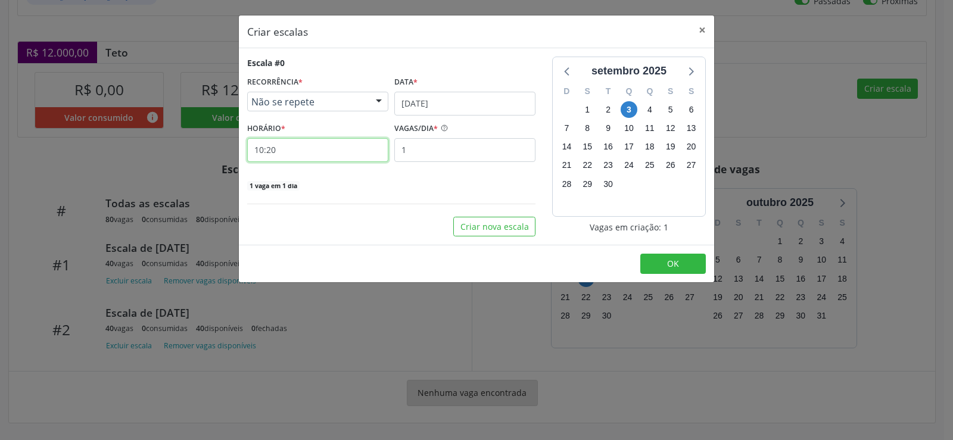
click at [306, 152] on input "10:20" at bounding box center [317, 150] width 141 height 24
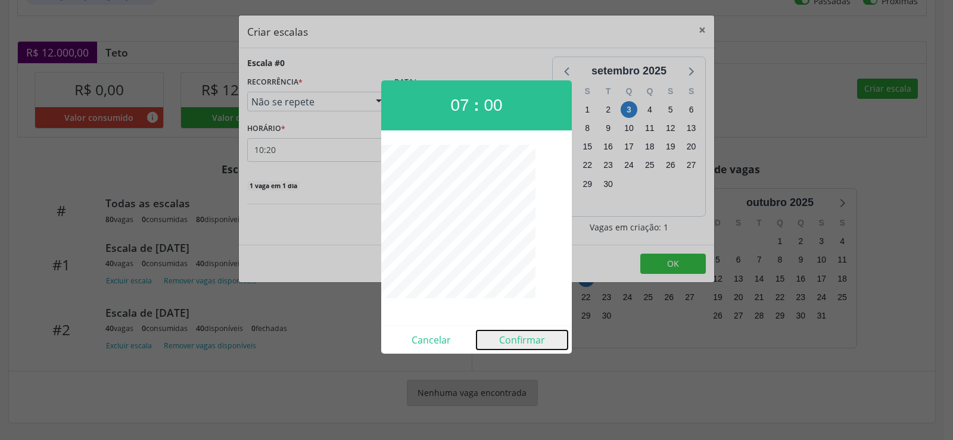
click at [511, 343] on button "Confirmar" at bounding box center [521, 339] width 91 height 19
type input "07:00"
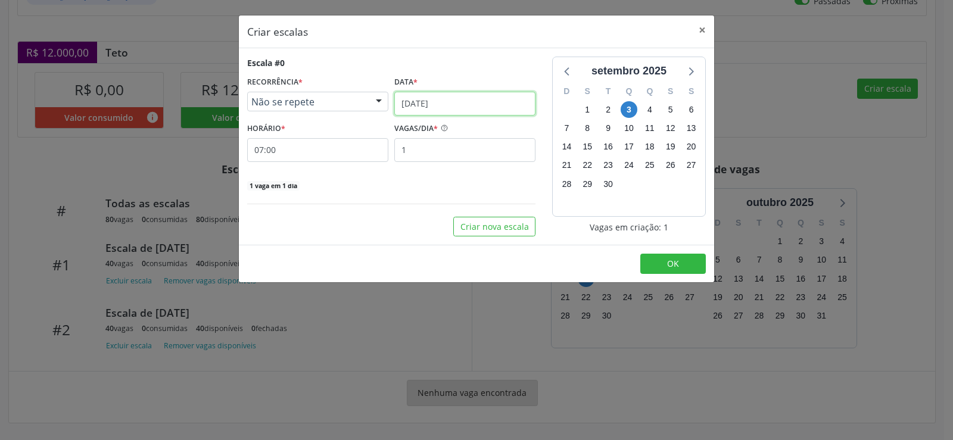
click at [509, 107] on input "[DATE]" at bounding box center [464, 104] width 141 height 24
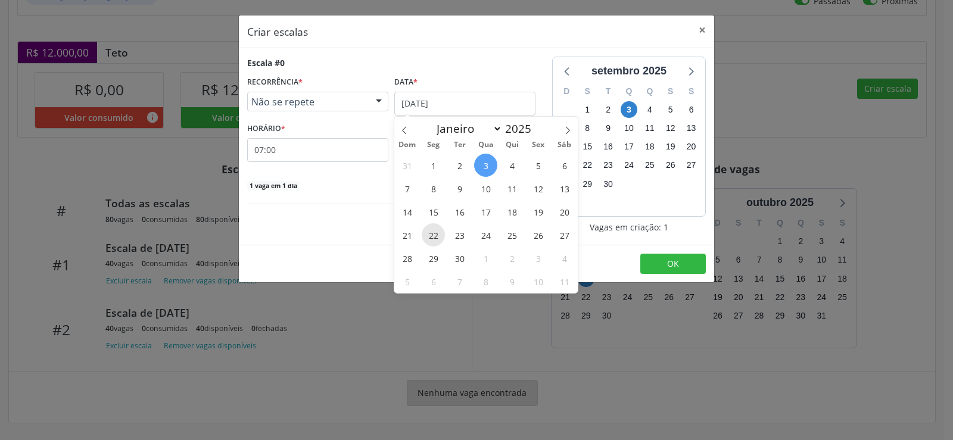
click at [433, 238] on span "22" at bounding box center [432, 234] width 23 height 23
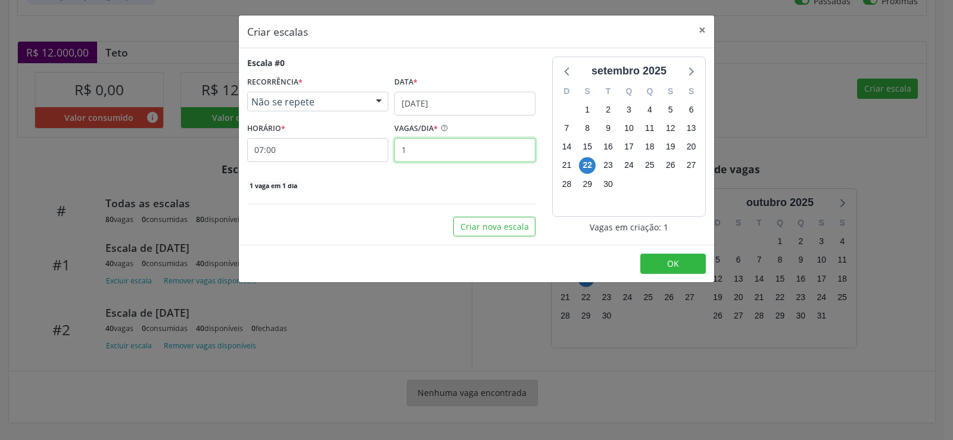
click at [438, 156] on input "1" at bounding box center [464, 150] width 141 height 24
type input "40"
click at [666, 267] on button "OK" at bounding box center [672, 264] width 65 height 20
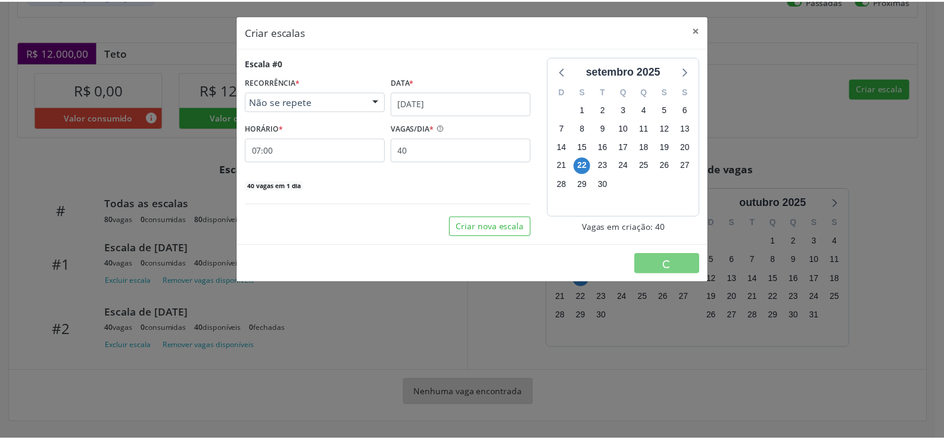
scroll to position [0, 0]
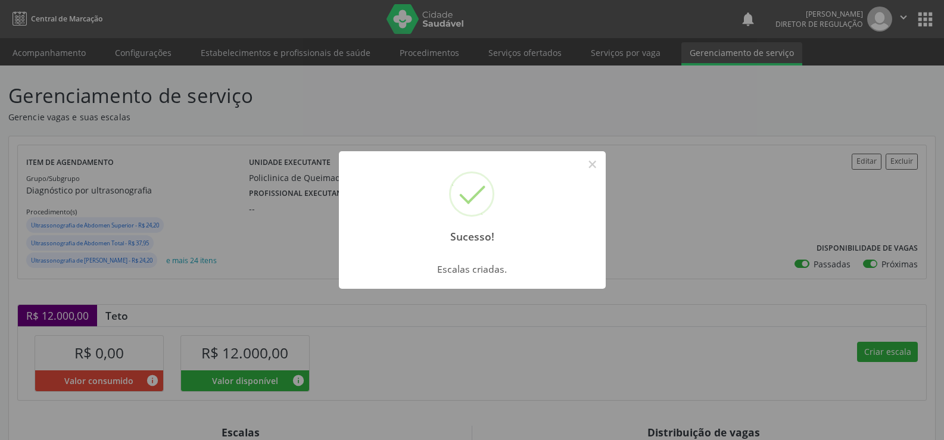
click at [592, 166] on button "×" at bounding box center [592, 164] width 20 height 20
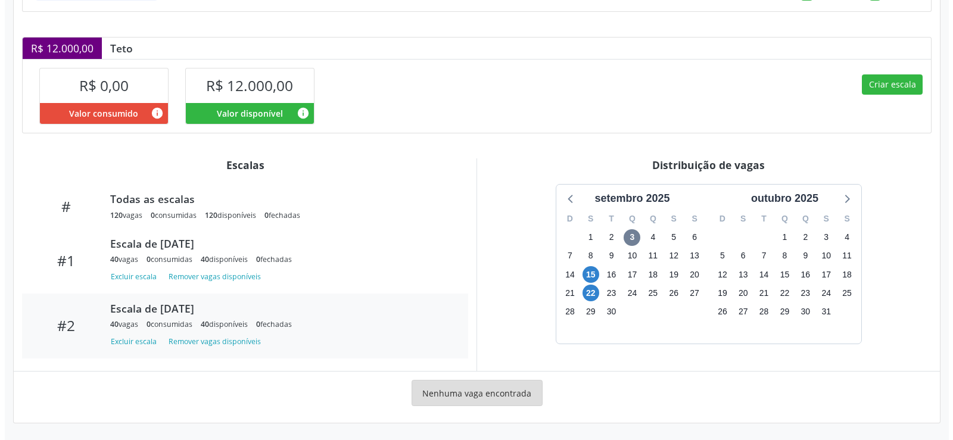
scroll to position [60, 0]
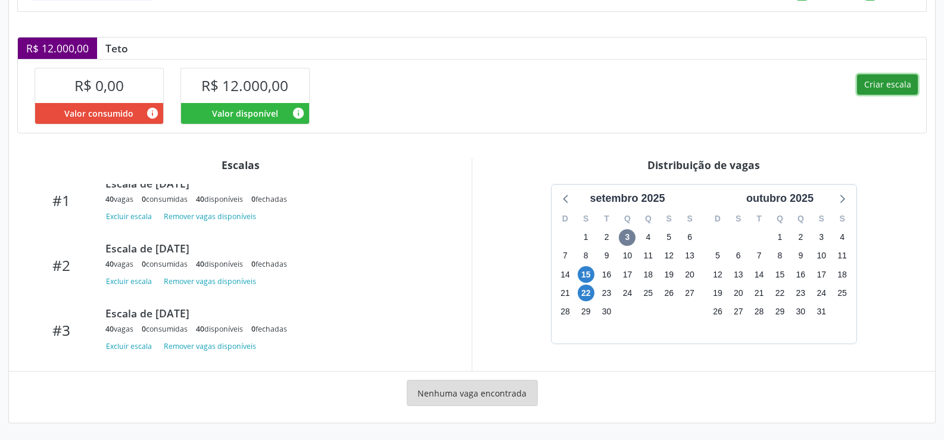
click at [891, 82] on button "Criar escala" at bounding box center [887, 84] width 61 height 20
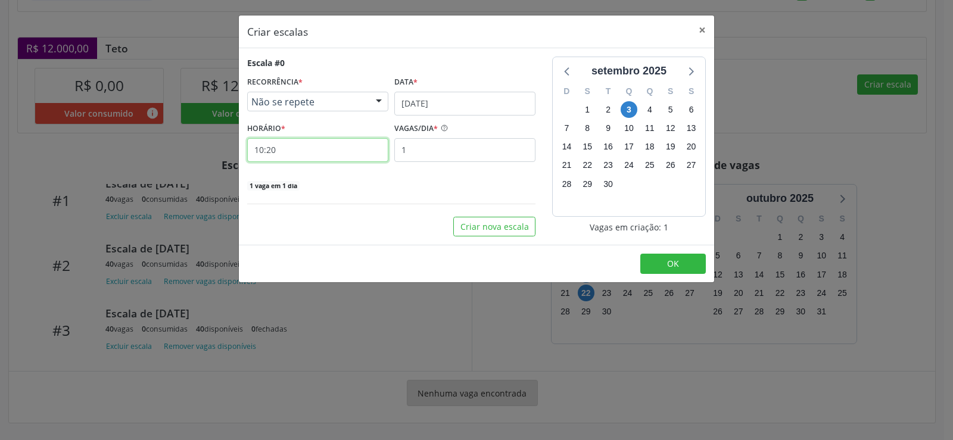
click at [298, 156] on input "10:20" at bounding box center [317, 150] width 141 height 24
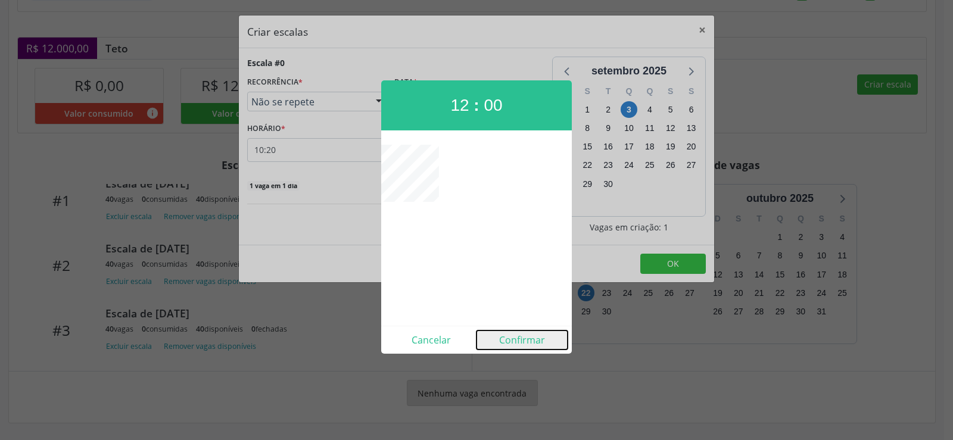
click at [531, 348] on button "Confirmar" at bounding box center [521, 339] width 91 height 19
type input "12:00"
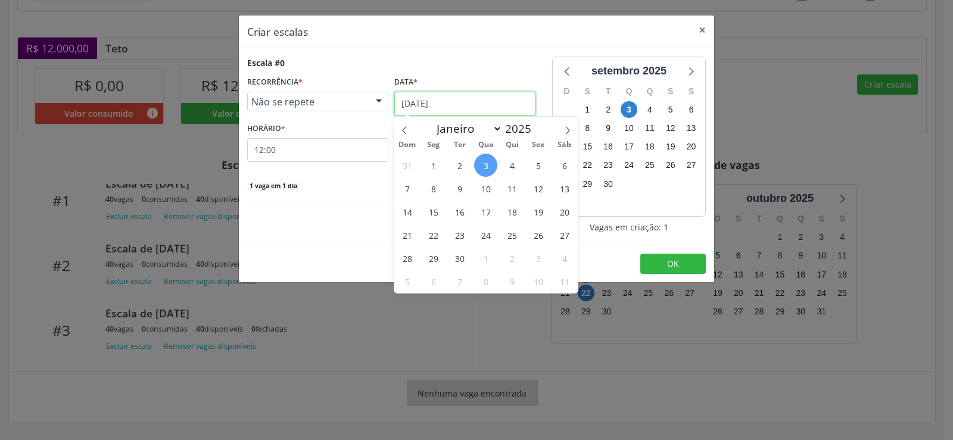
click at [508, 108] on input "[DATE]" at bounding box center [464, 104] width 141 height 24
click at [438, 235] on span "22" at bounding box center [432, 234] width 23 height 23
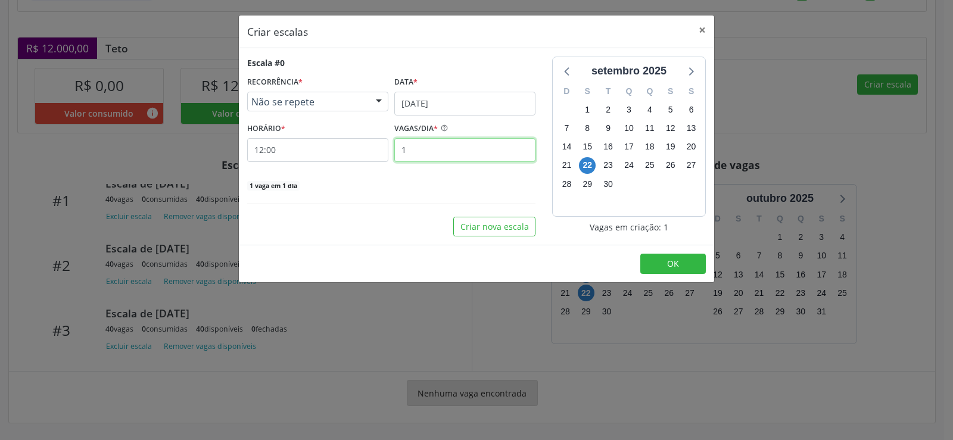
click at [415, 151] on input "1" at bounding box center [464, 150] width 141 height 24
type input "40"
click at [672, 260] on span "OK" at bounding box center [673, 263] width 12 height 11
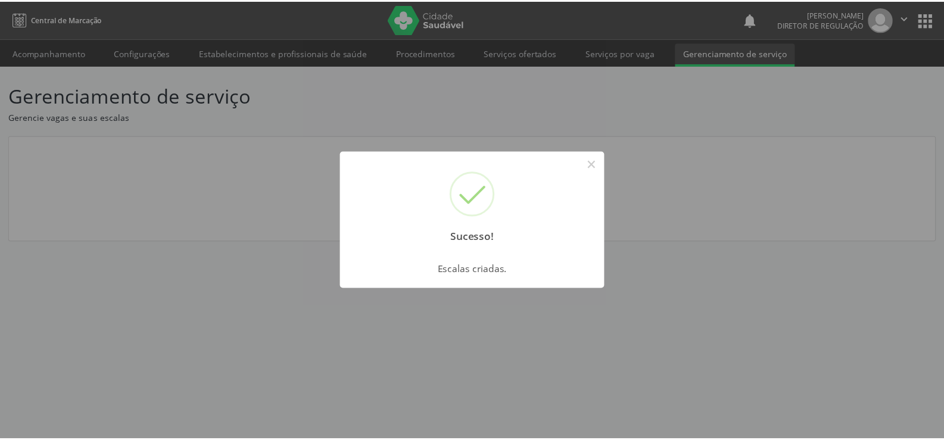
scroll to position [0, 0]
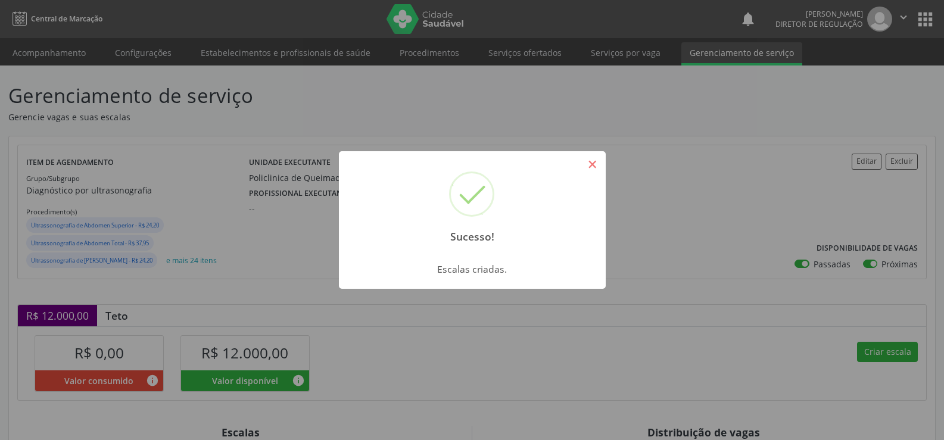
click at [592, 166] on button "×" at bounding box center [592, 164] width 20 height 20
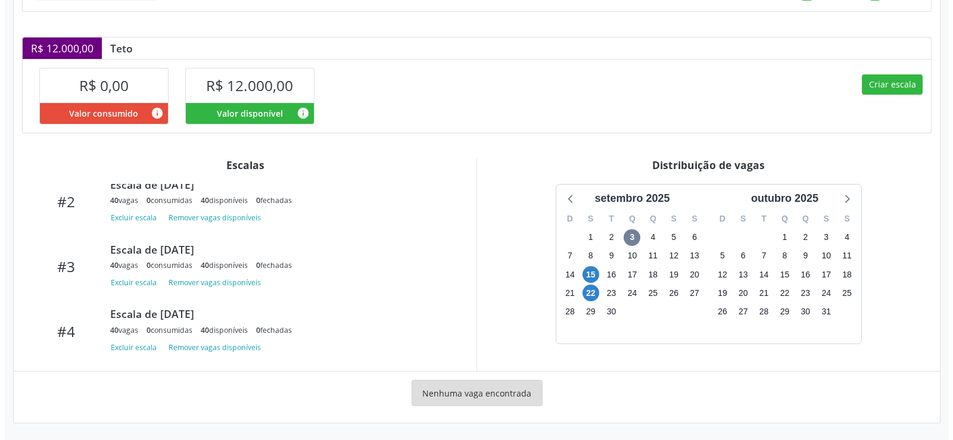
scroll to position [125, 0]
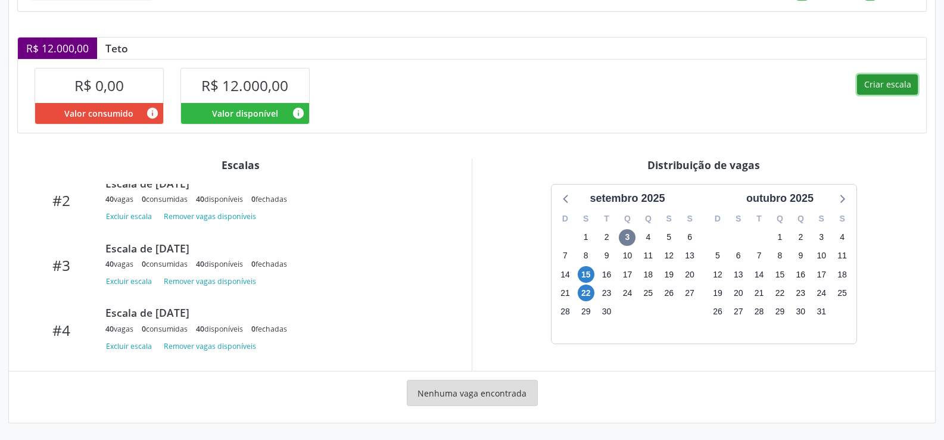
click at [888, 82] on button "Criar escala" at bounding box center [887, 84] width 61 height 20
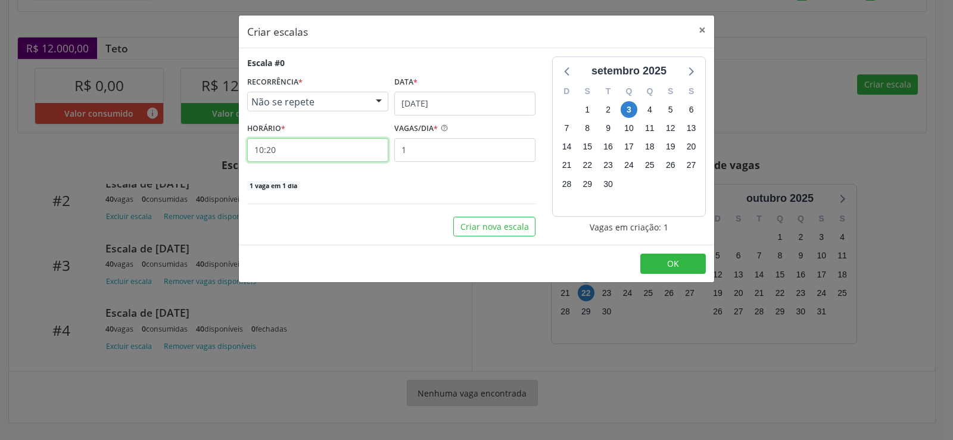
click at [285, 147] on input "10:20" at bounding box center [317, 150] width 141 height 24
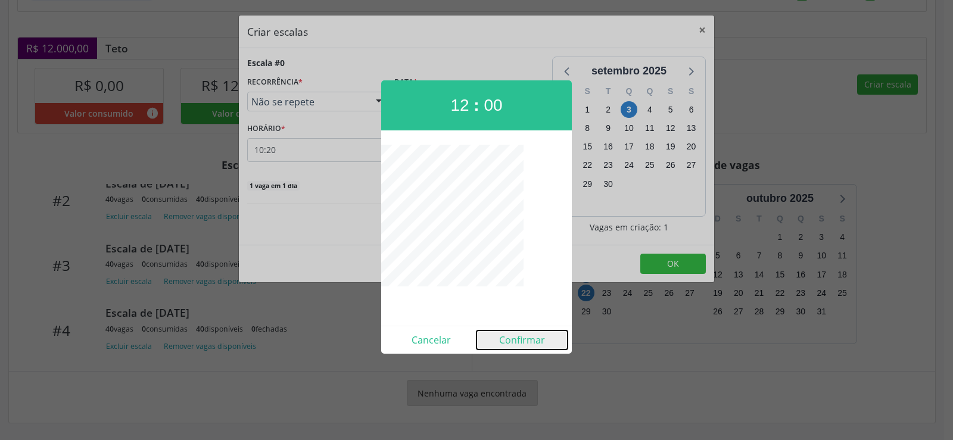
drag, startPoint x: 532, startPoint y: 342, endPoint x: 527, endPoint y: 348, distance: 7.6
click at [529, 346] on button "Confirmar" at bounding box center [521, 339] width 91 height 19
type input "12:00"
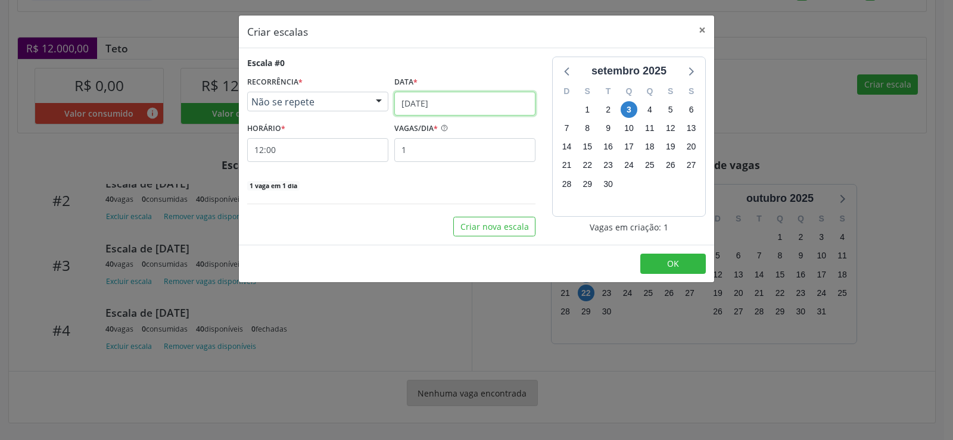
click at [504, 97] on input "[DATE]" at bounding box center [464, 104] width 141 height 24
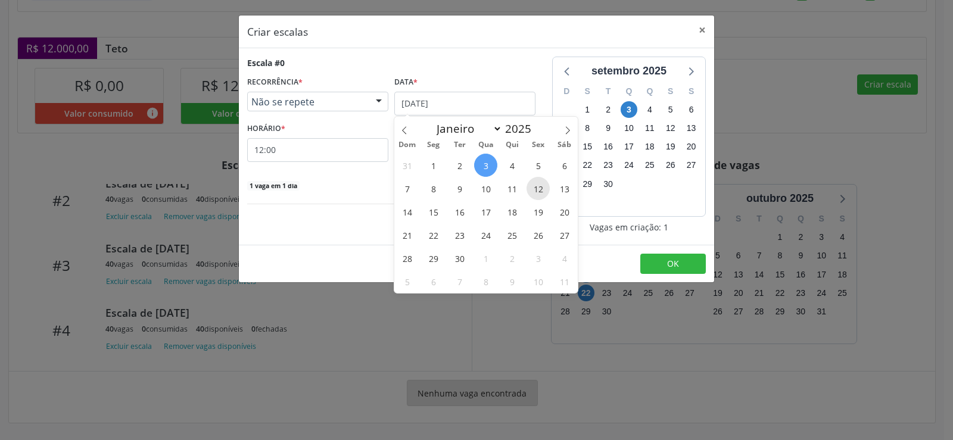
click at [539, 190] on span "12" at bounding box center [537, 188] width 23 height 23
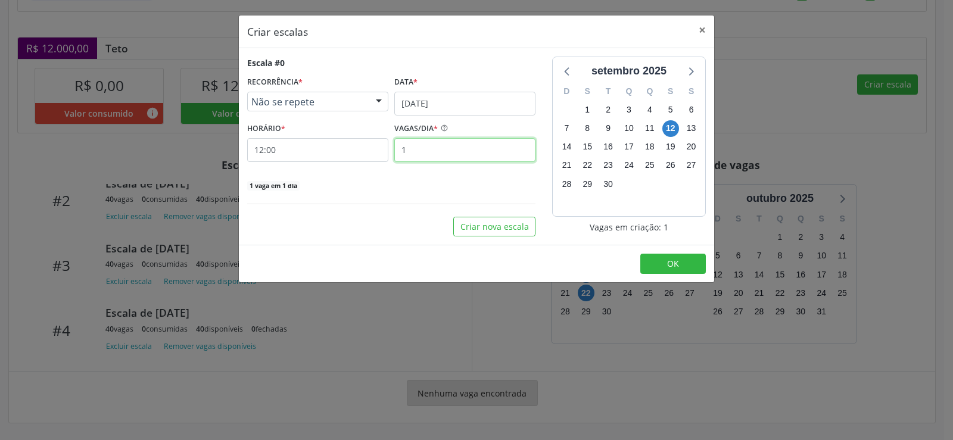
click at [432, 154] on input "1" at bounding box center [464, 150] width 141 height 24
type input "40"
click at [655, 263] on button "OK" at bounding box center [672, 264] width 65 height 20
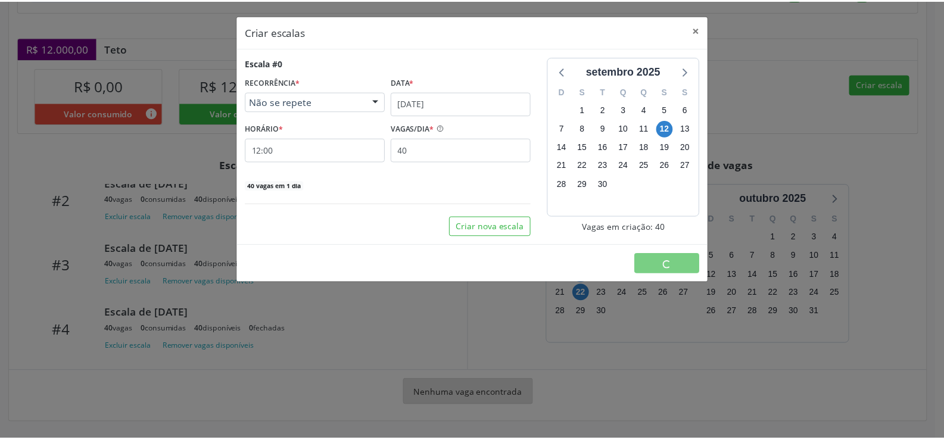
scroll to position [0, 0]
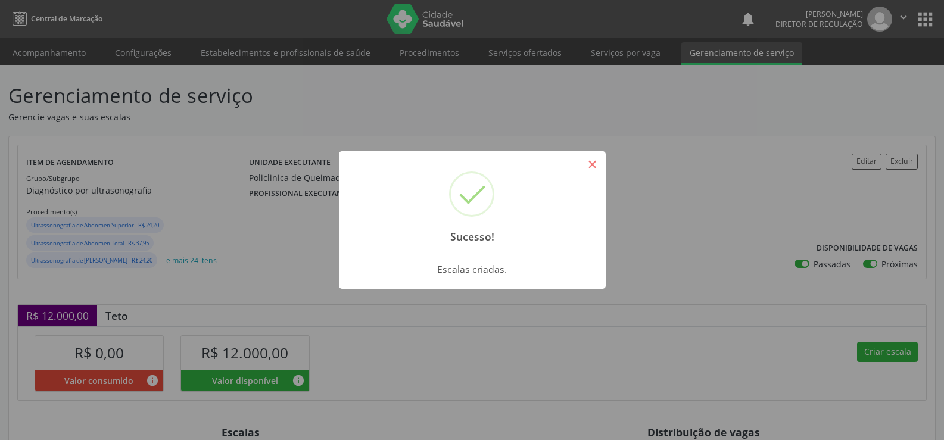
click at [593, 165] on button "×" at bounding box center [592, 164] width 20 height 20
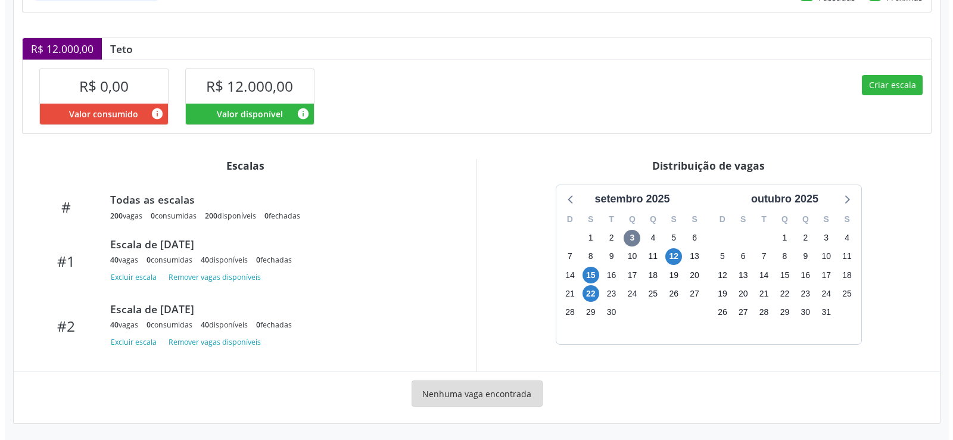
scroll to position [267, 0]
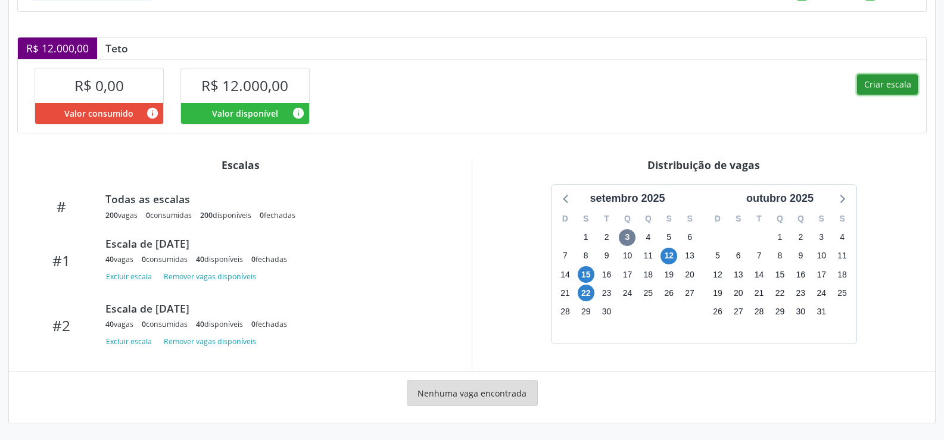
click at [888, 86] on button "Criar escala" at bounding box center [887, 84] width 61 height 20
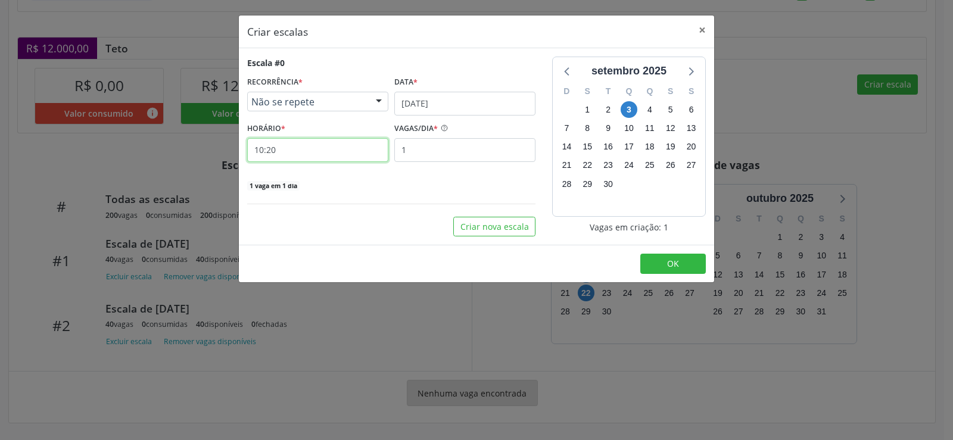
click at [282, 154] on input "10:20" at bounding box center [317, 150] width 141 height 24
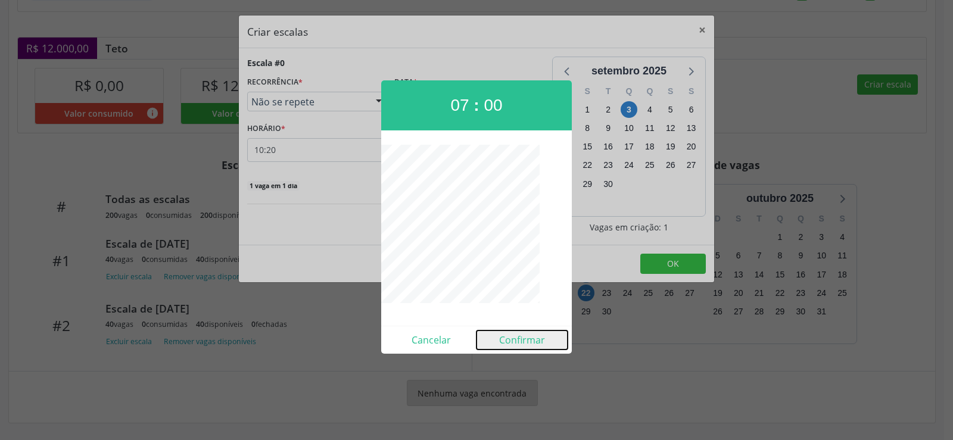
click at [523, 341] on button "Confirmar" at bounding box center [521, 339] width 91 height 19
type input "07:00"
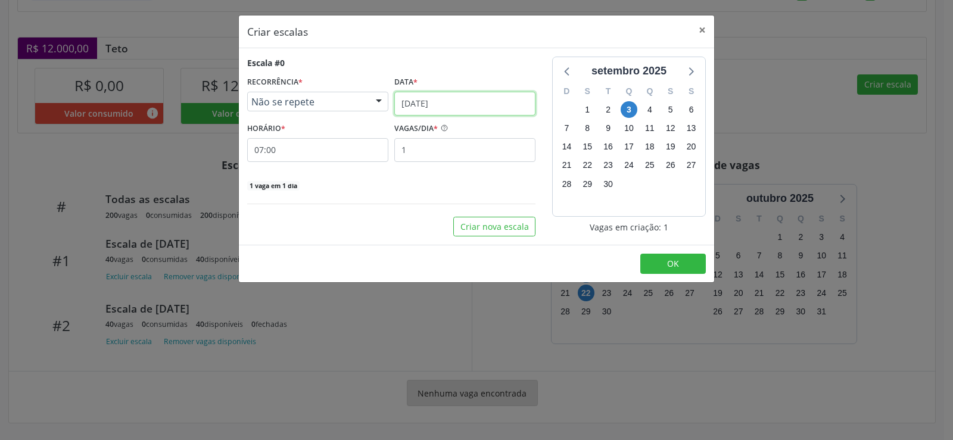
click at [515, 107] on input "[DATE]" at bounding box center [464, 104] width 141 height 24
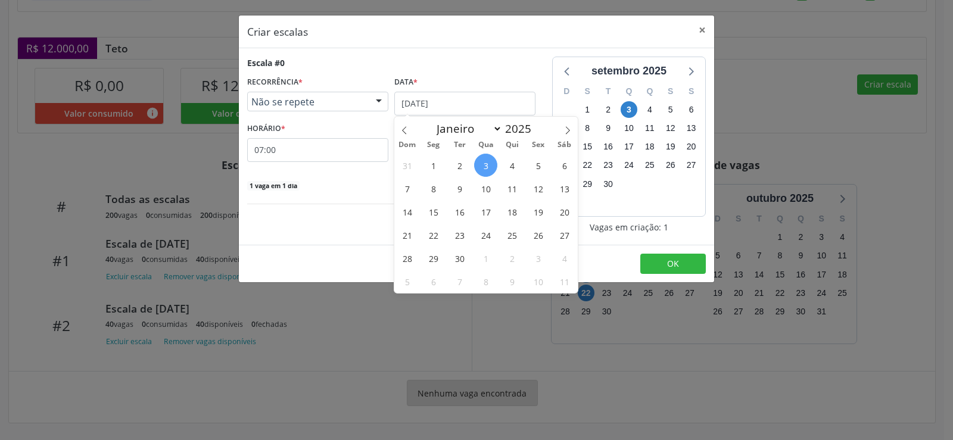
drag, startPoint x: 508, startPoint y: 236, endPoint x: 467, endPoint y: 222, distance: 43.5
click at [507, 236] on span "25" at bounding box center [511, 234] width 23 height 23
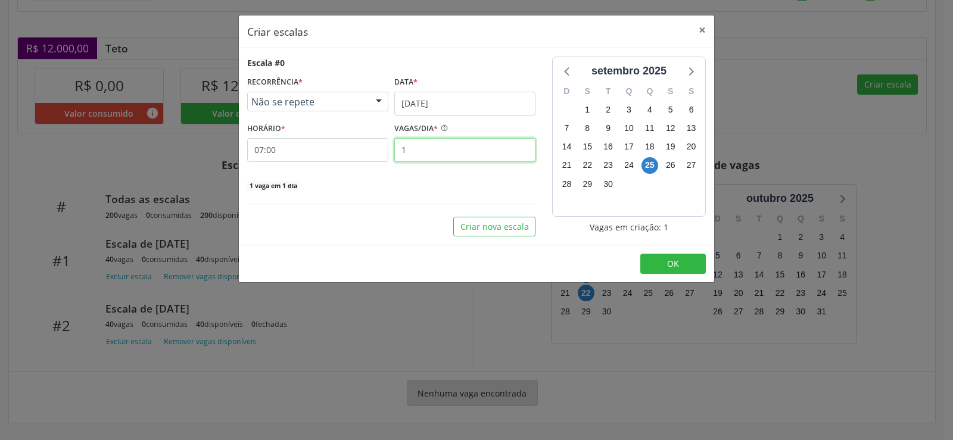
click at [414, 154] on input "1" at bounding box center [464, 150] width 141 height 24
type input "40"
click at [673, 265] on span "OK" at bounding box center [673, 263] width 12 height 11
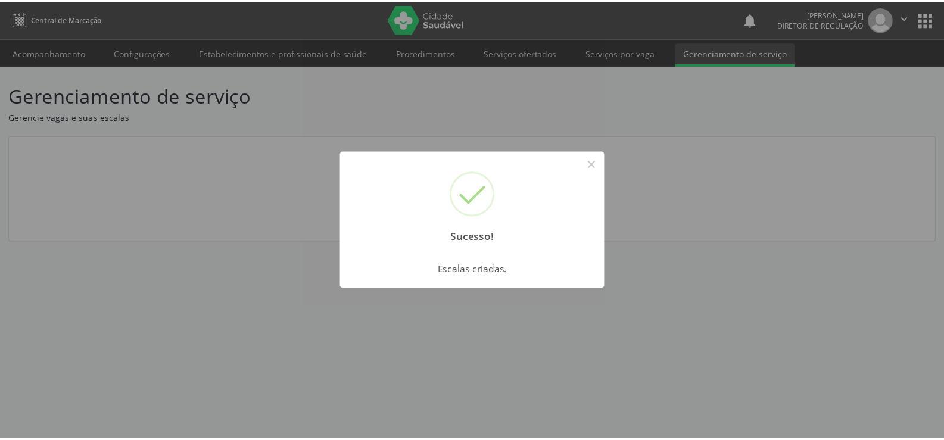
scroll to position [0, 0]
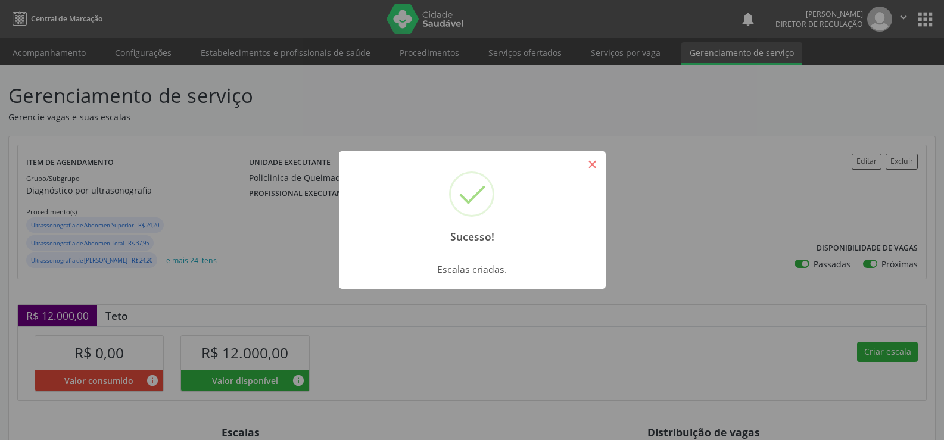
click at [597, 164] on button "×" at bounding box center [592, 164] width 20 height 20
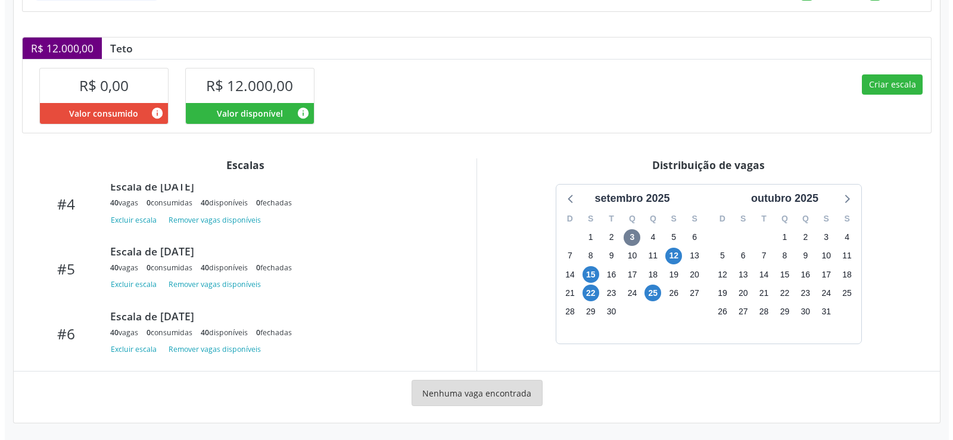
scroll to position [255, 0]
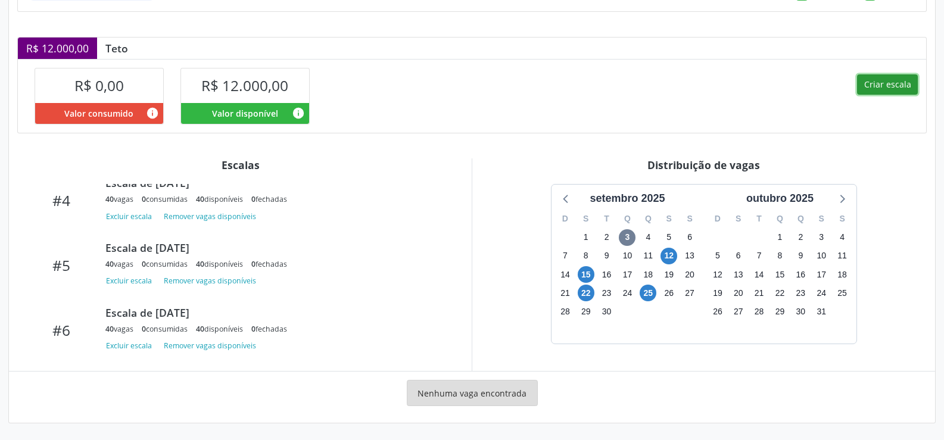
click at [888, 85] on button "Criar escala" at bounding box center [887, 84] width 61 height 20
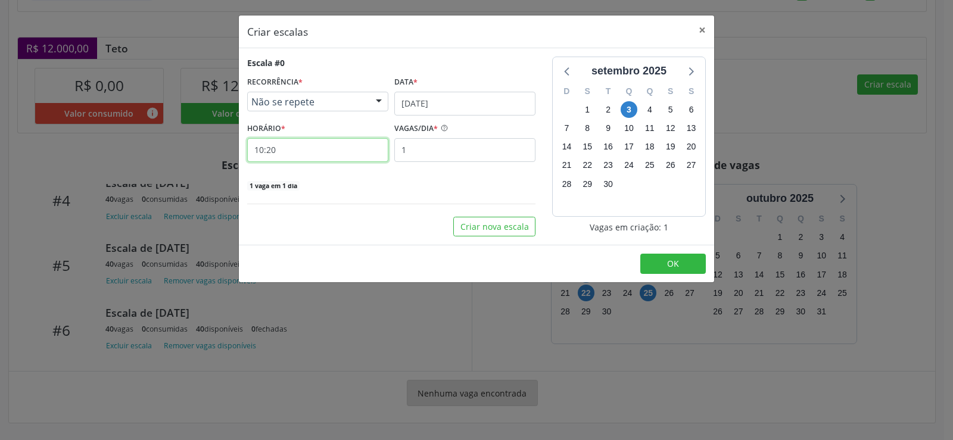
click at [311, 149] on input "10:20" at bounding box center [317, 150] width 141 height 24
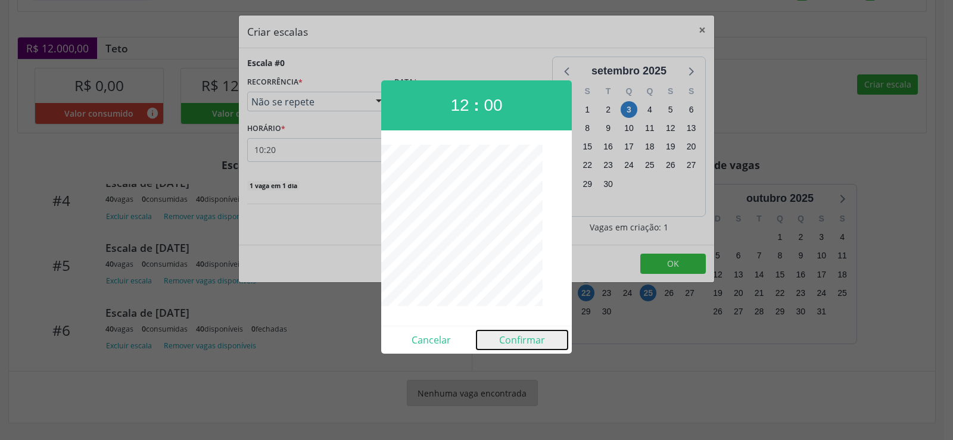
click at [522, 342] on button "Confirmar" at bounding box center [521, 339] width 91 height 19
type input "12:00"
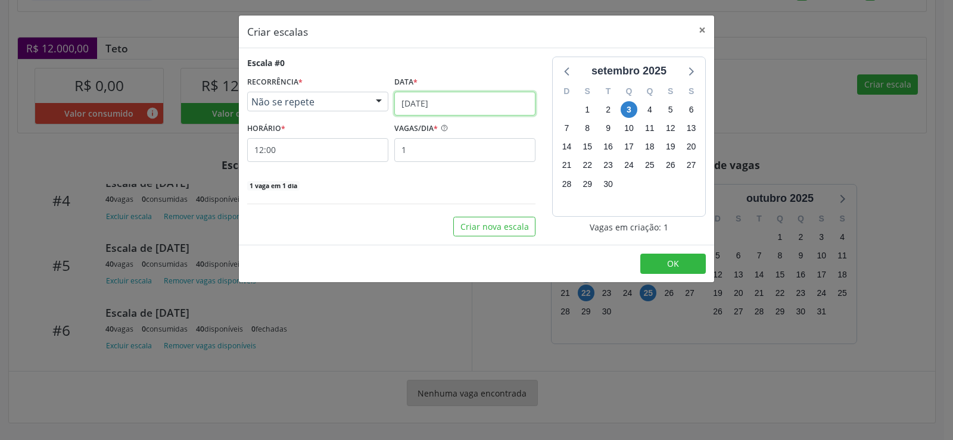
click at [488, 101] on input "[DATE]" at bounding box center [464, 104] width 141 height 24
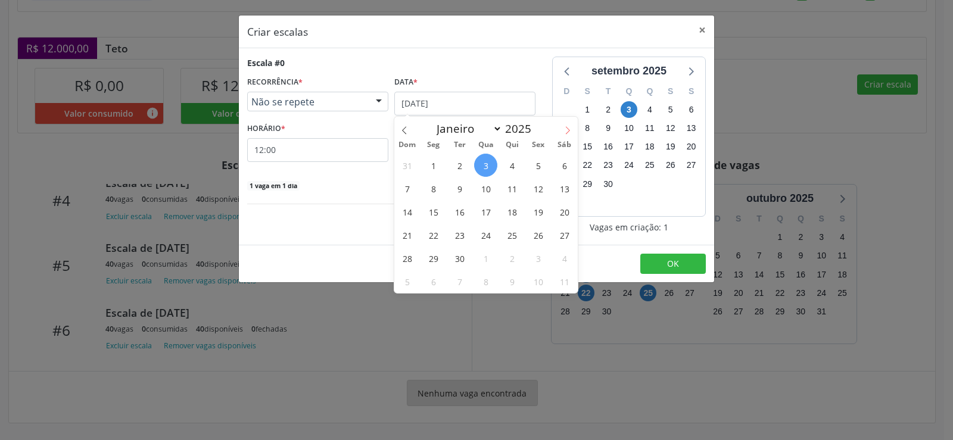
click at [568, 129] on icon at bounding box center [568, 130] width 4 height 8
click at [403, 127] on icon at bounding box center [404, 130] width 8 height 8
select select "8"
click at [510, 235] on span "25" at bounding box center [511, 234] width 23 height 23
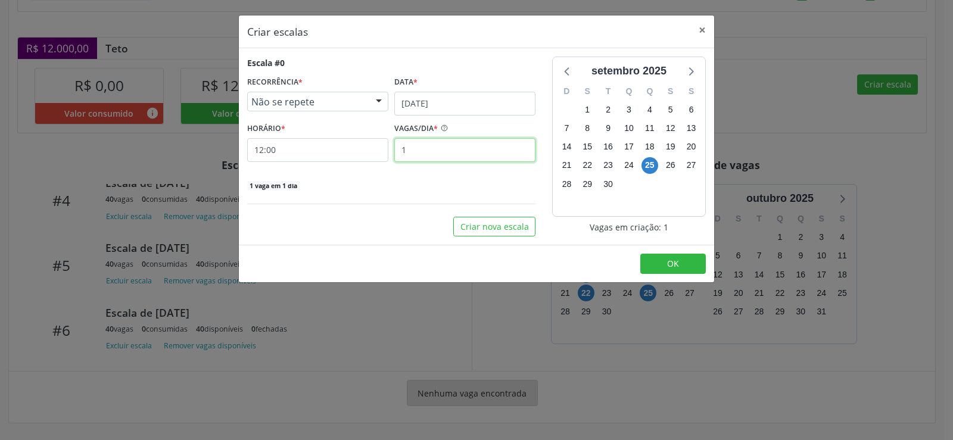
click at [420, 148] on input "1" at bounding box center [464, 150] width 141 height 24
type input "40"
click at [670, 266] on span "OK" at bounding box center [673, 263] width 12 height 11
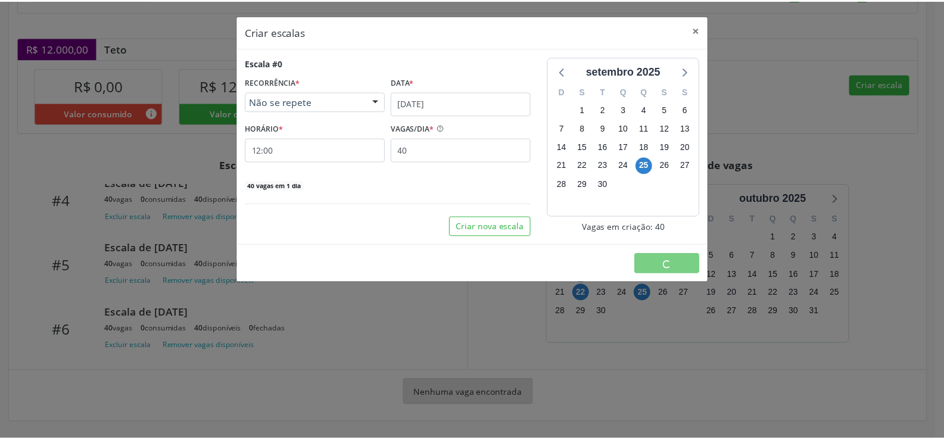
scroll to position [0, 0]
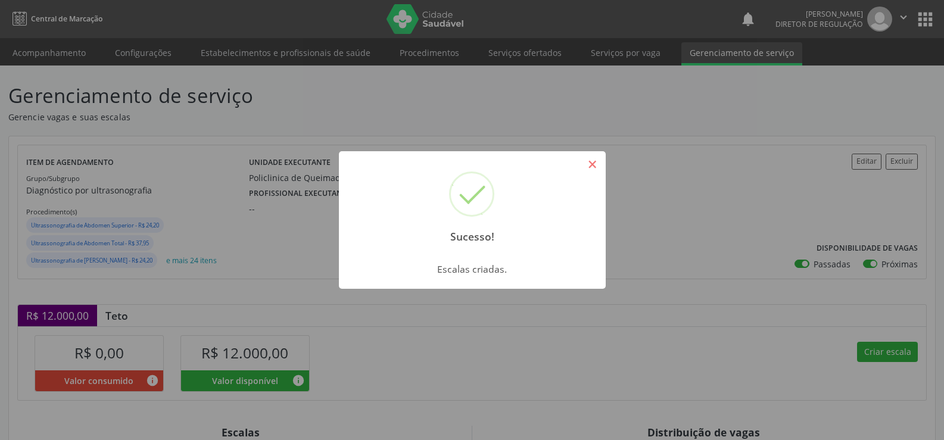
drag, startPoint x: 594, startPoint y: 163, endPoint x: 508, endPoint y: 316, distance: 175.9
click at [594, 165] on button "×" at bounding box center [592, 164] width 20 height 20
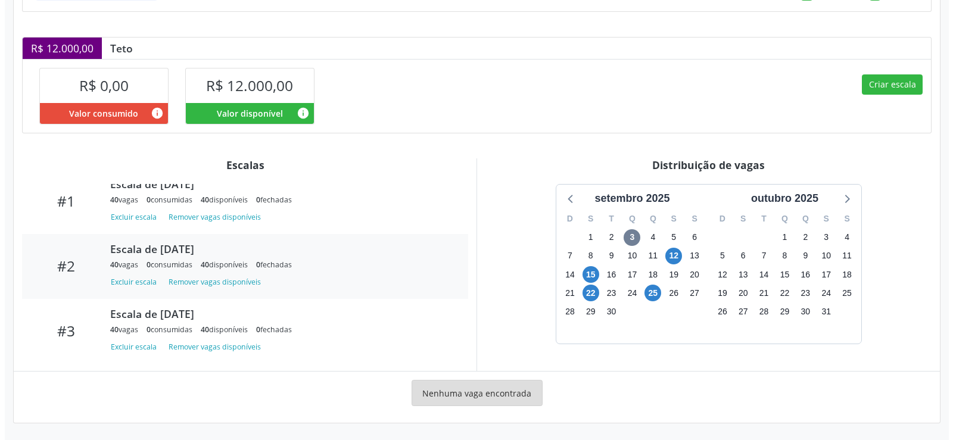
scroll to position [320, 0]
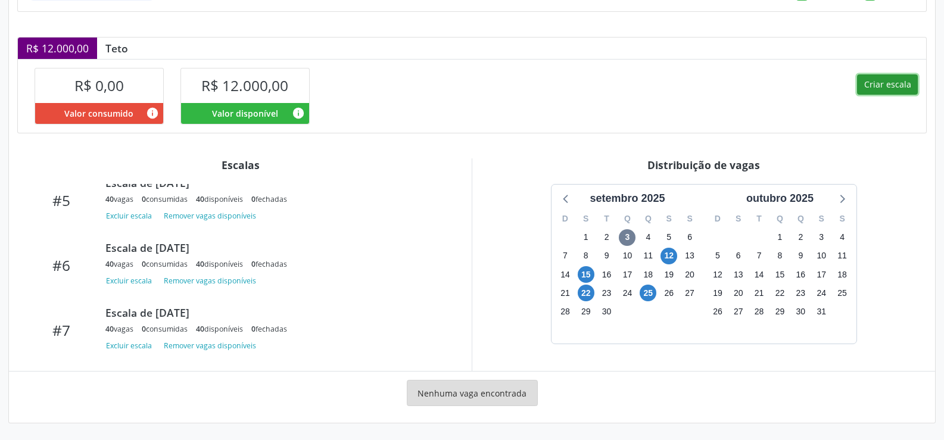
click at [885, 82] on button "Criar escala" at bounding box center [887, 84] width 61 height 20
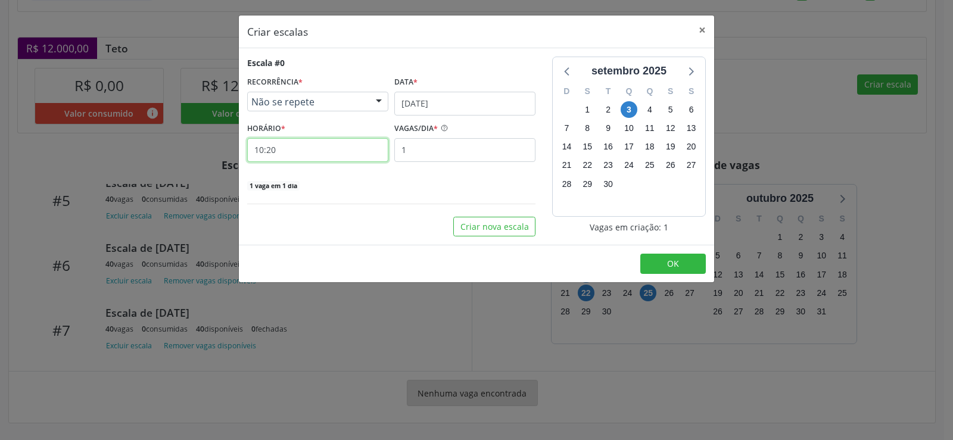
click at [300, 153] on input "10:20" at bounding box center [317, 150] width 141 height 24
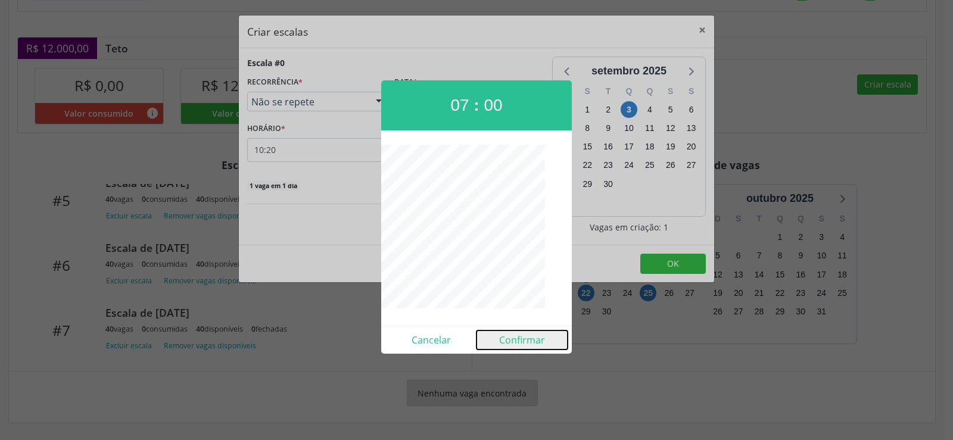
click at [523, 345] on button "Confirmar" at bounding box center [521, 339] width 91 height 19
type input "07:00"
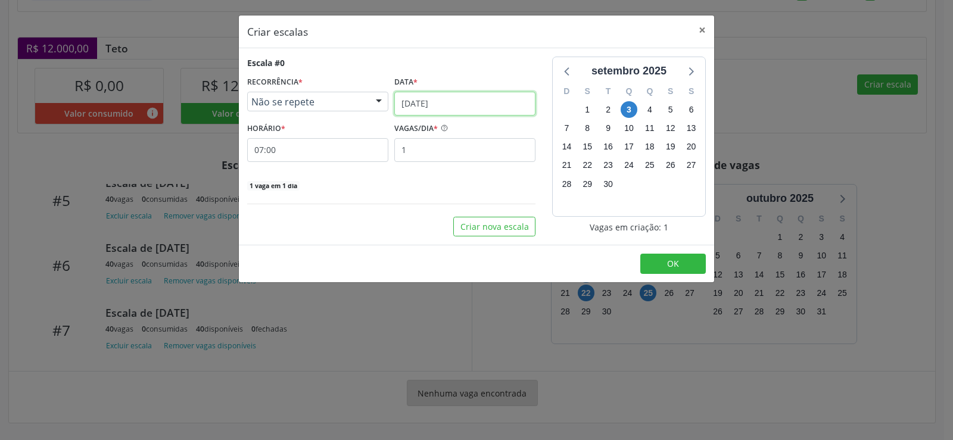
click at [507, 105] on input "[DATE]" at bounding box center [464, 104] width 141 height 24
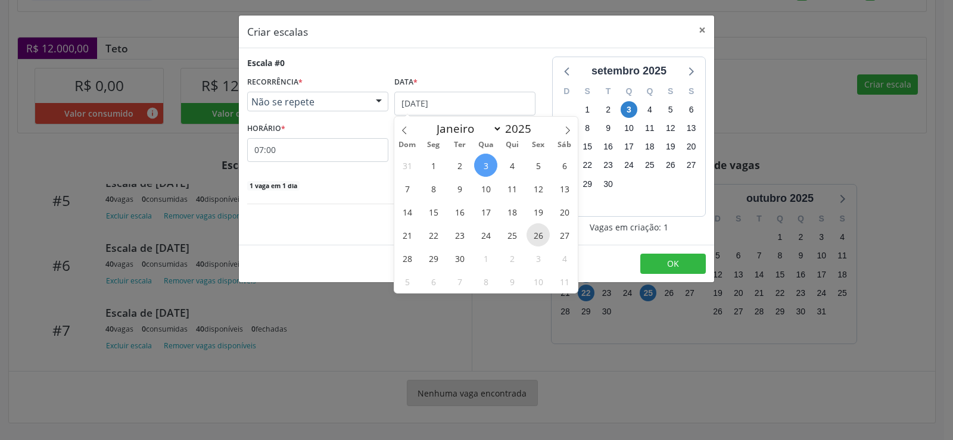
click at [538, 235] on span "26" at bounding box center [537, 234] width 23 height 23
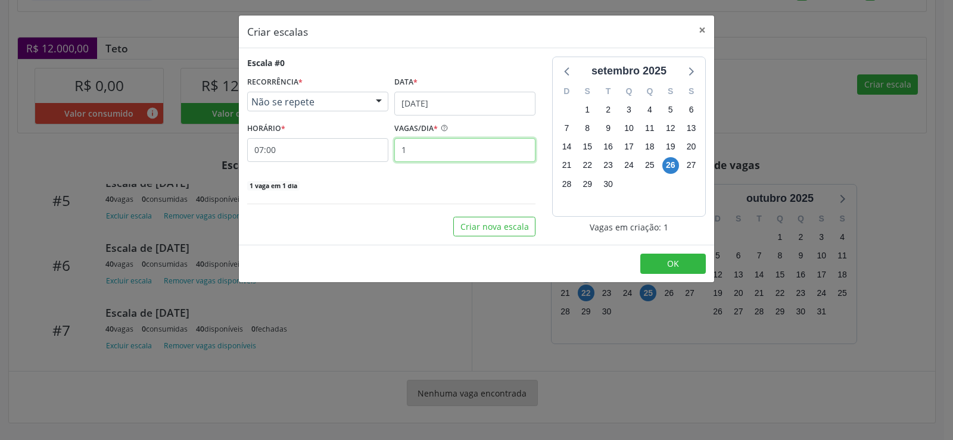
click at [421, 153] on input "1" at bounding box center [464, 150] width 141 height 24
type input "40"
click at [664, 263] on button "OK" at bounding box center [672, 264] width 65 height 20
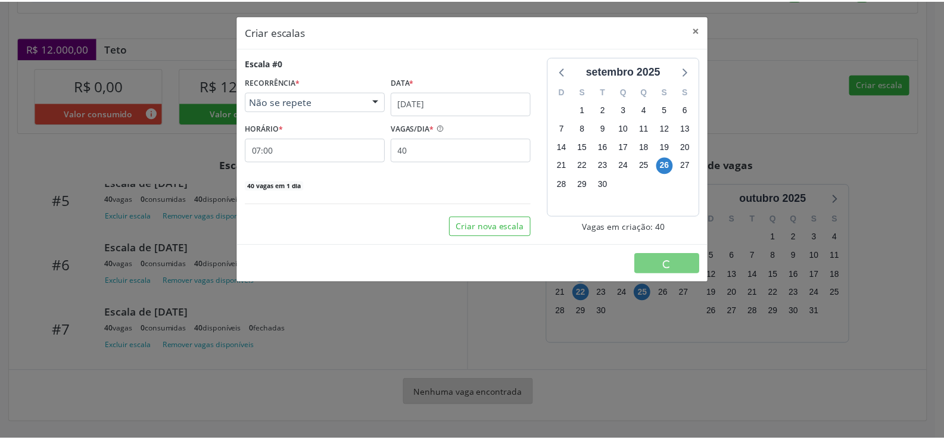
scroll to position [0, 0]
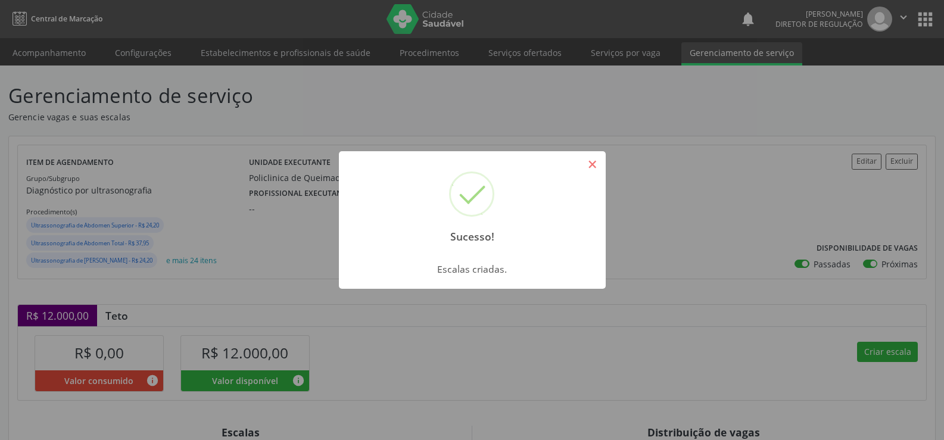
click at [596, 166] on button "×" at bounding box center [592, 164] width 20 height 20
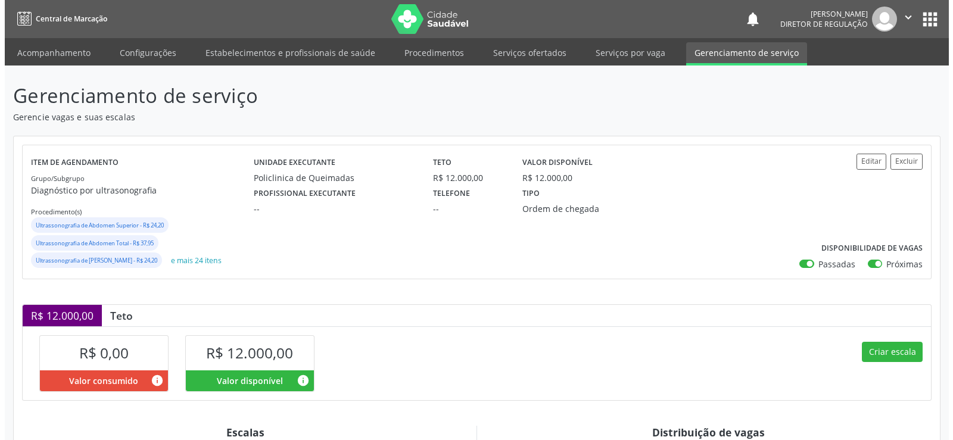
scroll to position [267, 0]
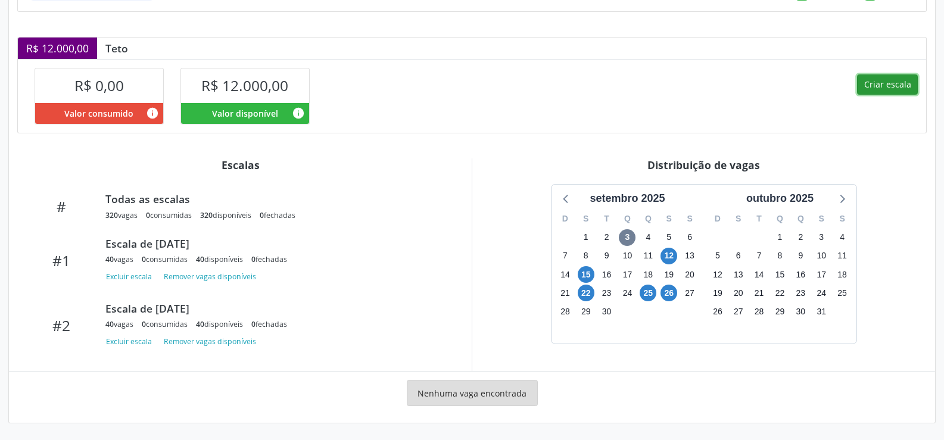
click at [875, 83] on button "Criar escala" at bounding box center [887, 84] width 61 height 20
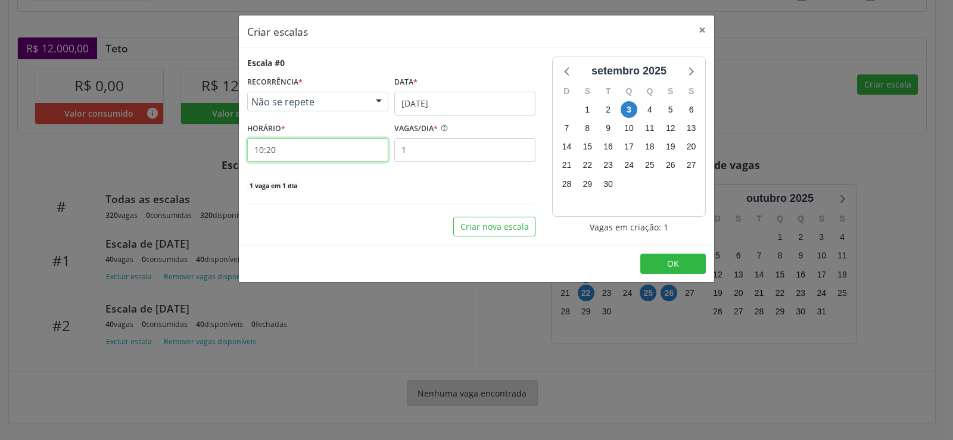
click at [308, 152] on input "10:20" at bounding box center [317, 150] width 141 height 24
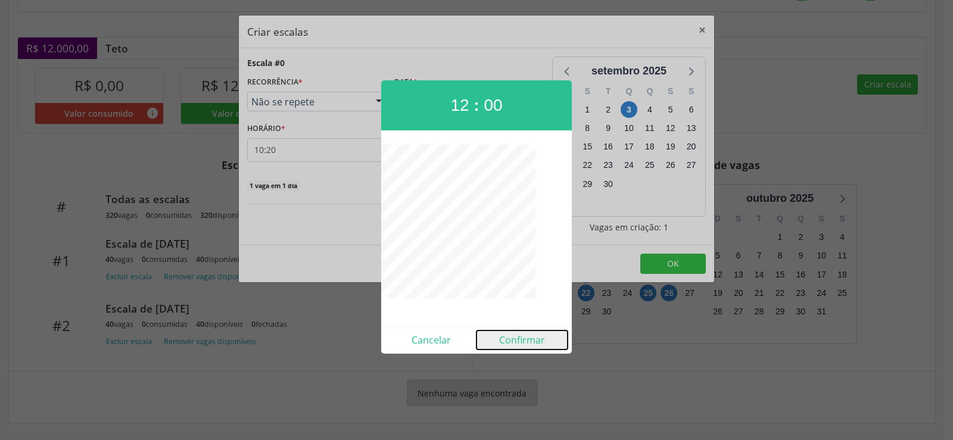
click at [529, 345] on button "Confirmar" at bounding box center [521, 339] width 91 height 19
type input "12:00"
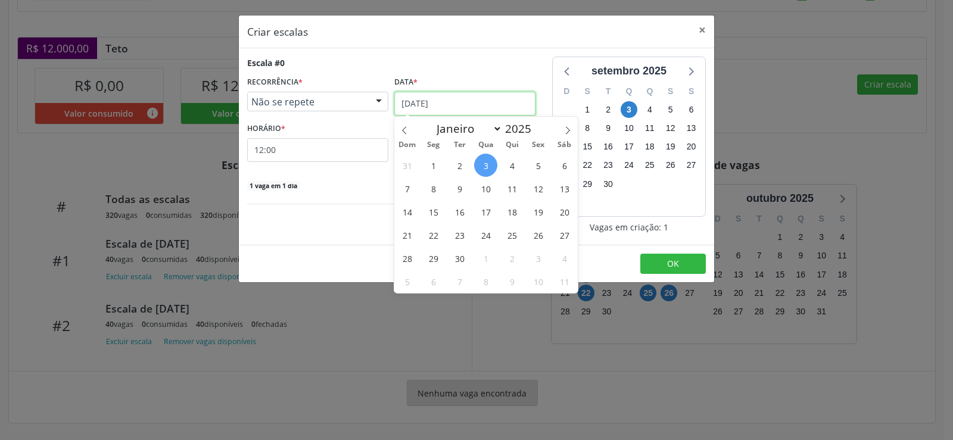
click at [514, 108] on input "[DATE]" at bounding box center [464, 104] width 141 height 24
click at [535, 236] on span "26" at bounding box center [537, 234] width 23 height 23
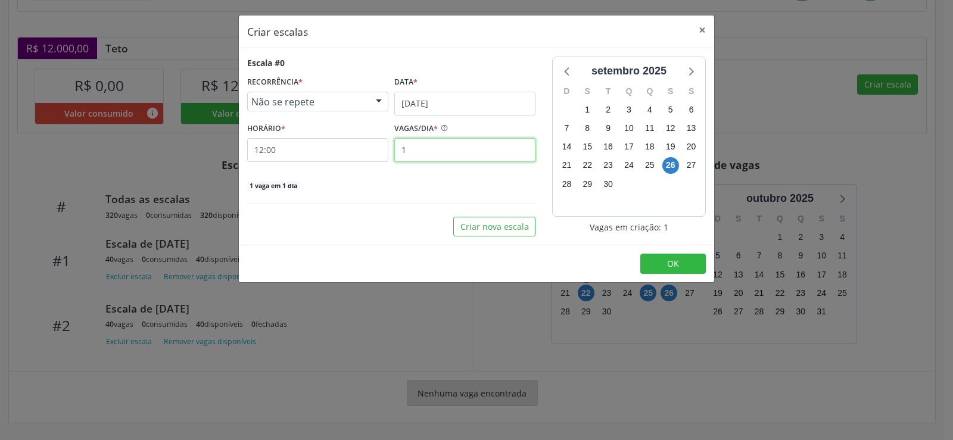
click at [427, 149] on input "1" at bounding box center [464, 150] width 141 height 24
type input "40"
click at [675, 261] on span "OK" at bounding box center [673, 263] width 12 height 11
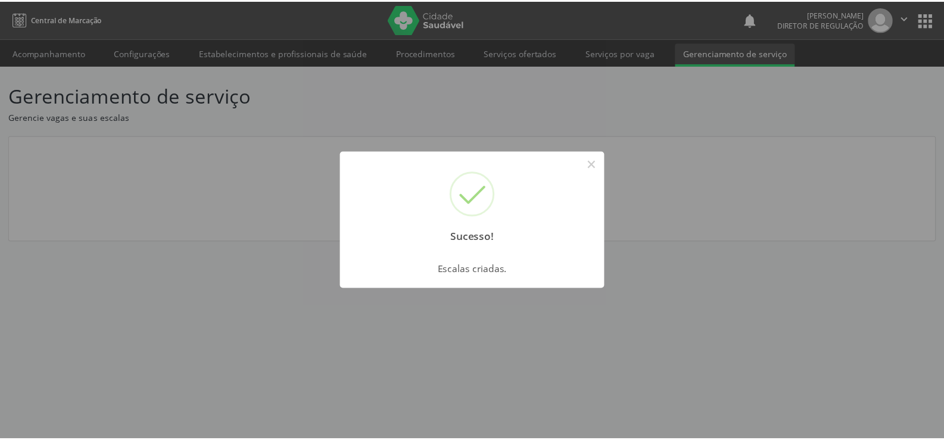
scroll to position [0, 0]
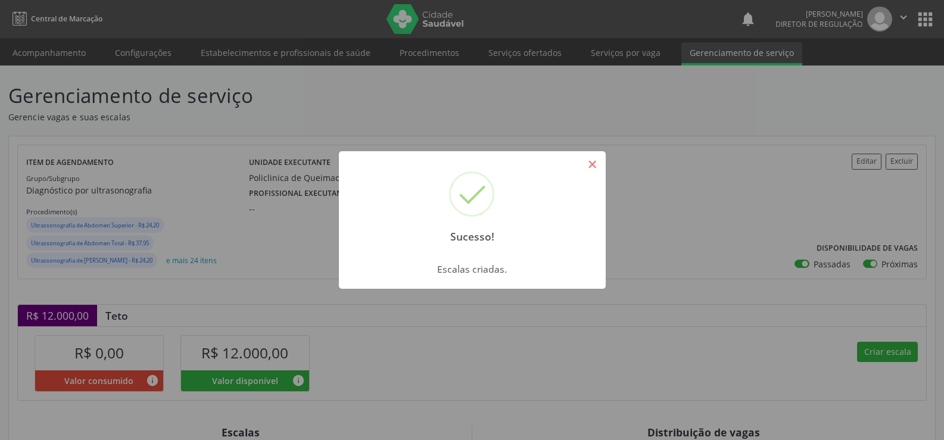
click at [591, 162] on button "×" at bounding box center [592, 164] width 20 height 20
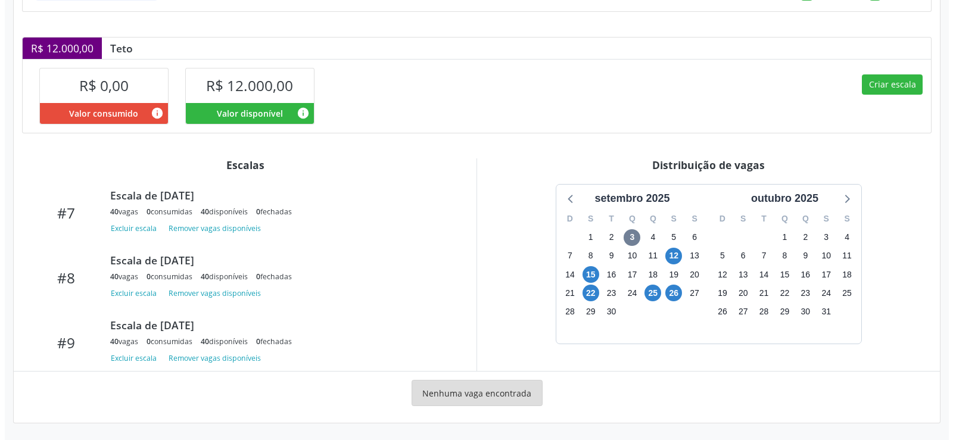
scroll to position [449, 0]
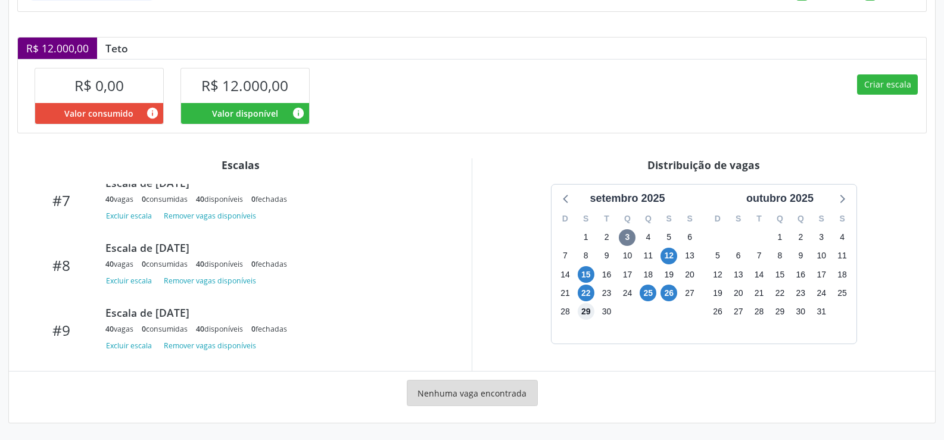
click at [587, 315] on span "29" at bounding box center [585, 311] width 17 height 17
click at [589, 316] on span "29" at bounding box center [585, 311] width 17 height 17
click at [593, 314] on span "29" at bounding box center [585, 311] width 17 height 17
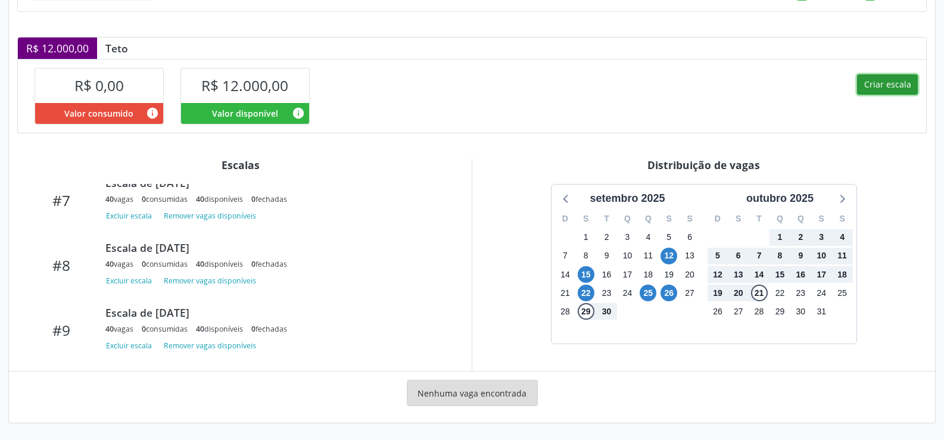
click at [877, 93] on button "Criar escala" at bounding box center [887, 84] width 61 height 20
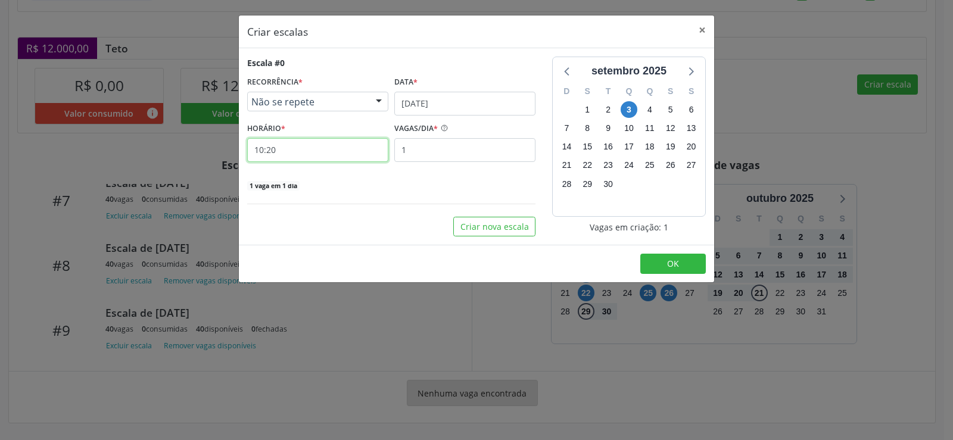
click at [293, 149] on input "10:20" at bounding box center [317, 150] width 141 height 24
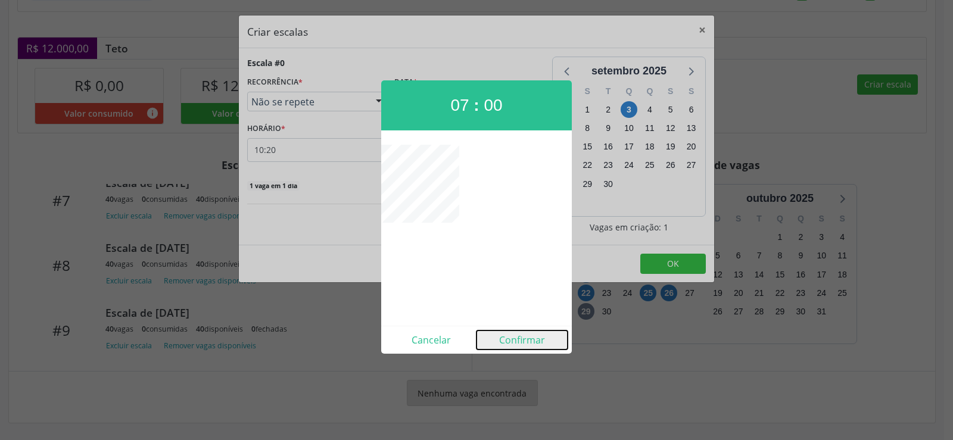
click at [523, 342] on button "Confirmar" at bounding box center [521, 339] width 91 height 19
type input "07:00"
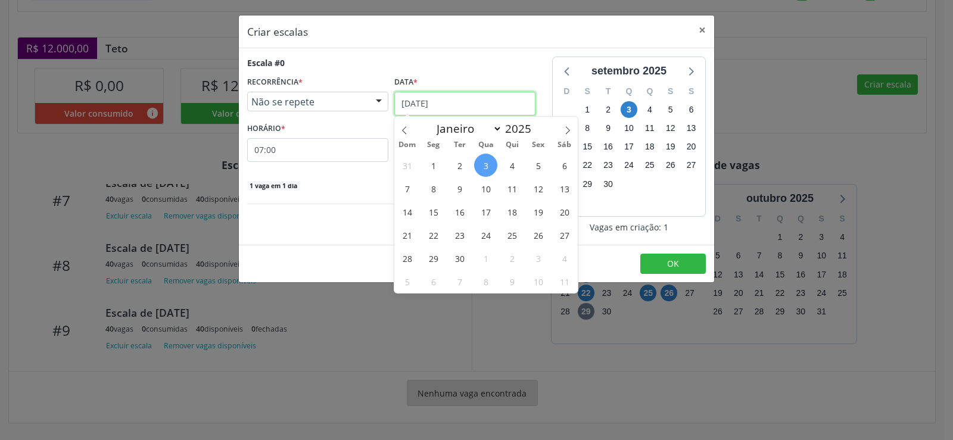
click at [492, 112] on input "[DATE]" at bounding box center [464, 104] width 141 height 24
click at [436, 262] on span "29" at bounding box center [432, 257] width 23 height 23
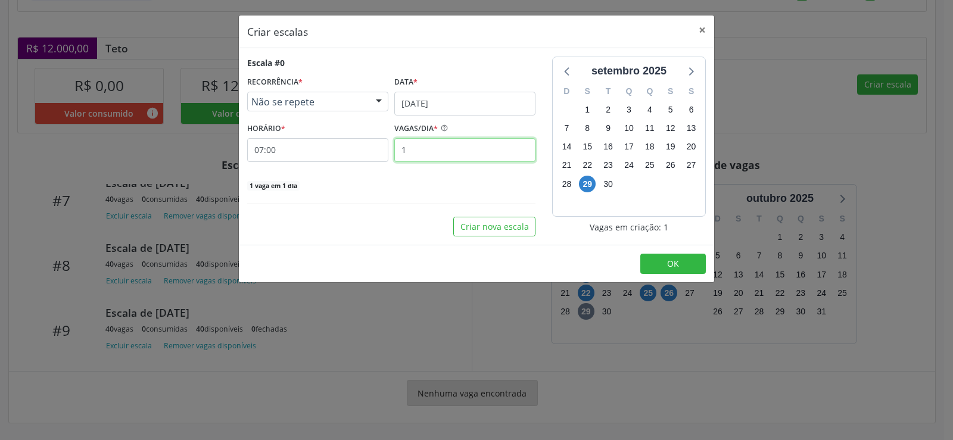
click at [426, 146] on input "1" at bounding box center [464, 150] width 141 height 24
type input "40"
click at [676, 271] on button "OK" at bounding box center [672, 264] width 65 height 20
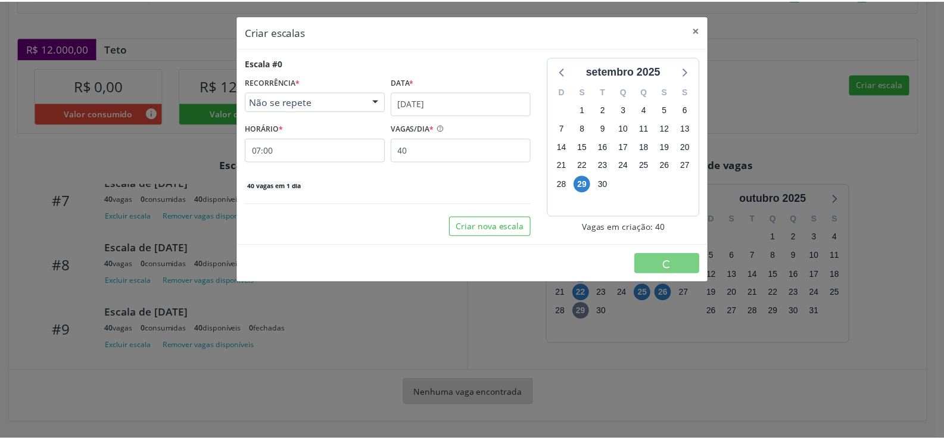
scroll to position [0, 0]
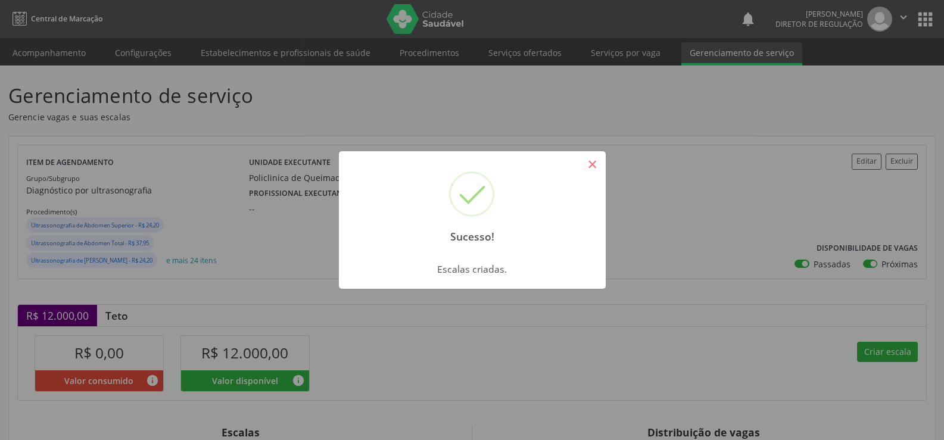
click at [595, 160] on button "×" at bounding box center [592, 164] width 20 height 20
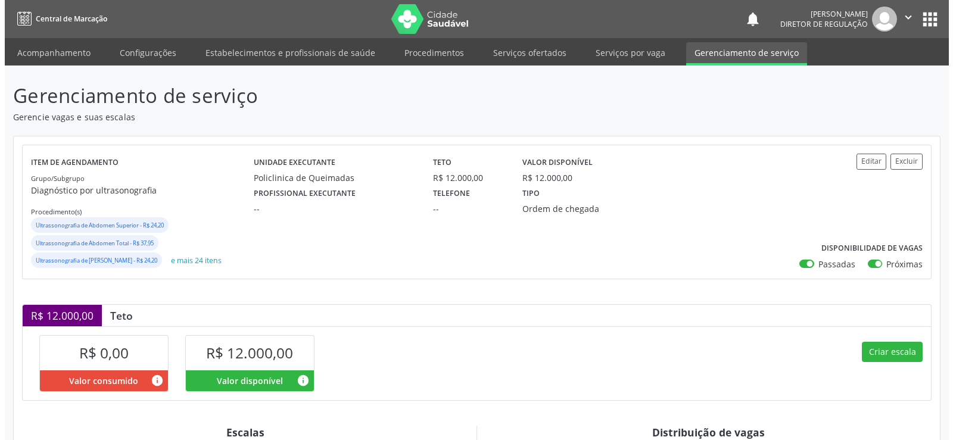
scroll to position [238, 0]
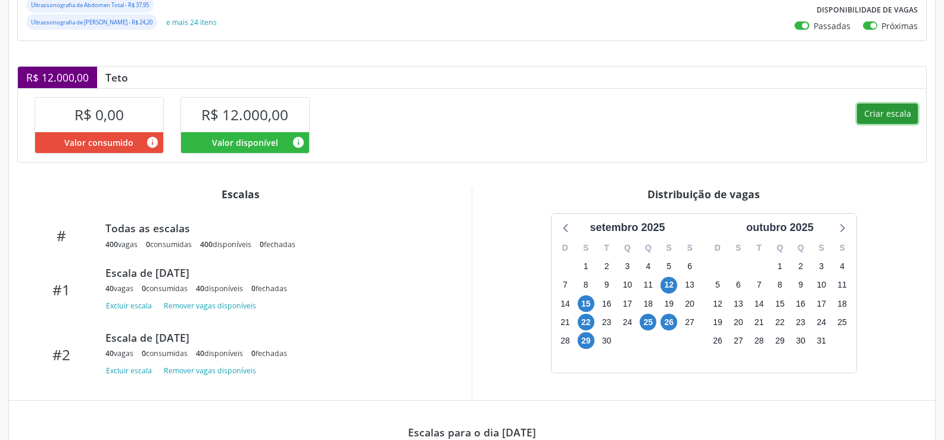
click at [898, 112] on button "Criar escala" at bounding box center [887, 114] width 61 height 20
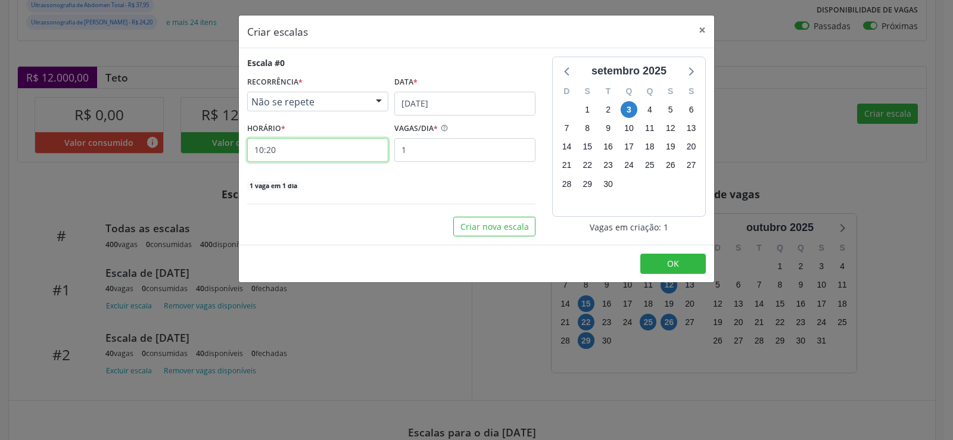
click at [325, 157] on input "10:20" at bounding box center [317, 150] width 141 height 24
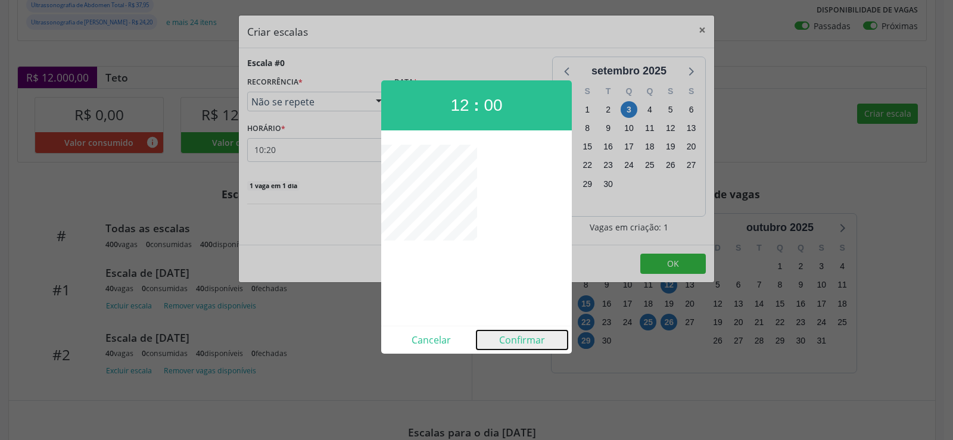
click at [512, 342] on button "Confirmar" at bounding box center [521, 339] width 91 height 19
type input "12:00"
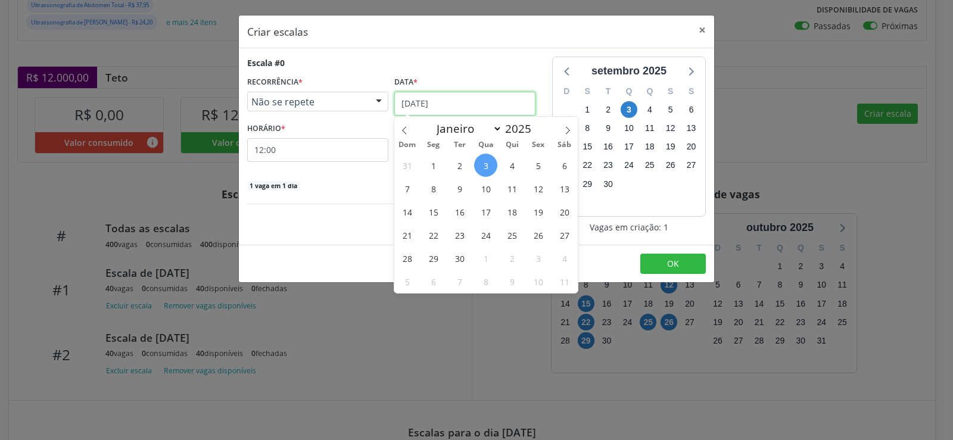
click at [521, 104] on input "[DATE]" at bounding box center [464, 104] width 141 height 24
drag, startPoint x: 427, startPoint y: 260, endPoint x: 440, endPoint y: 261, distance: 13.2
click at [434, 261] on span "29" at bounding box center [432, 257] width 23 height 23
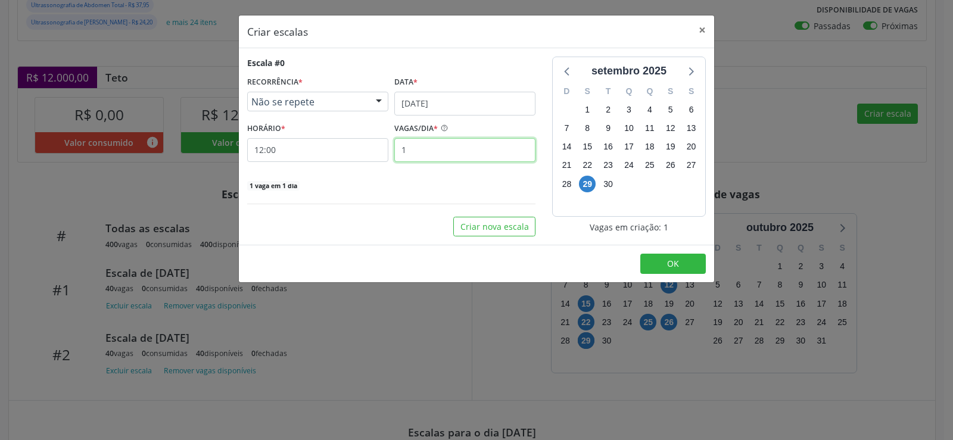
click at [428, 154] on input "1" at bounding box center [464, 150] width 141 height 24
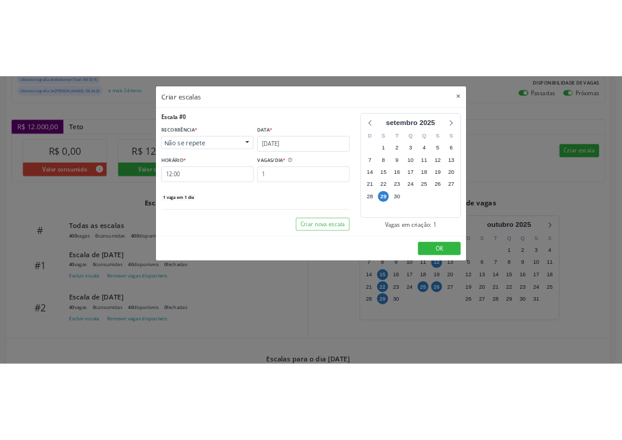
scroll to position [274, 0]
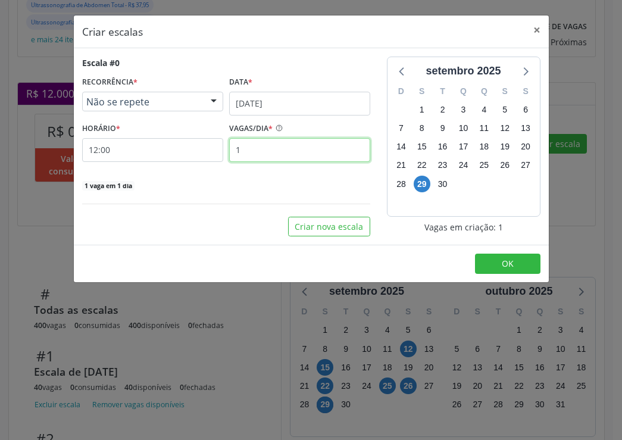
click at [285, 155] on input "1" at bounding box center [299, 150] width 141 height 24
type input "40"
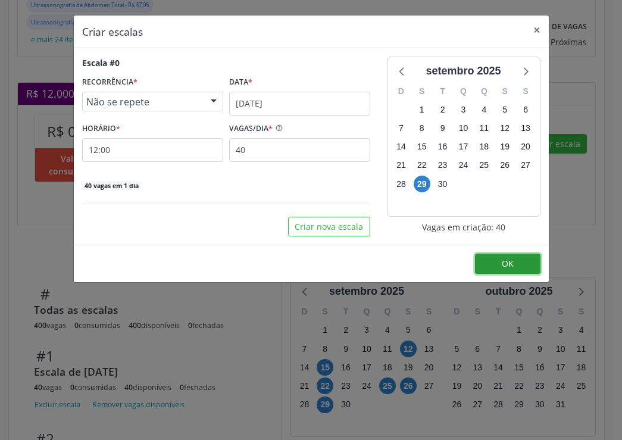
click at [509, 260] on span "OK" at bounding box center [508, 263] width 12 height 11
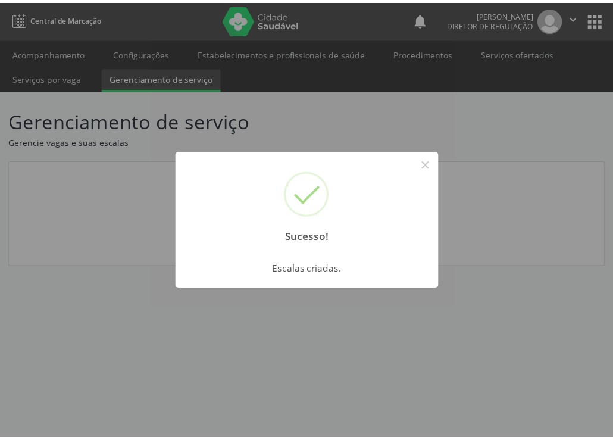
scroll to position [0, 0]
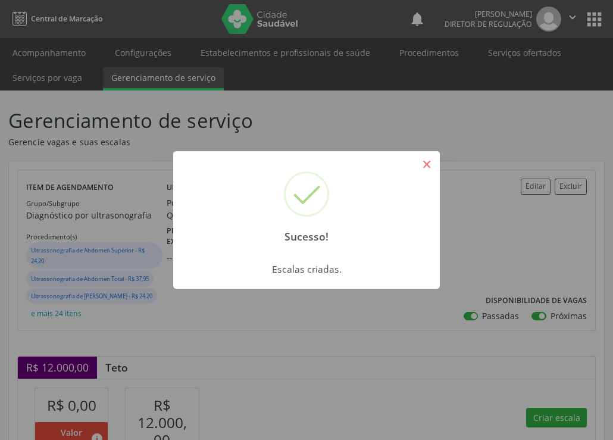
click at [431, 167] on button "×" at bounding box center [427, 164] width 20 height 20
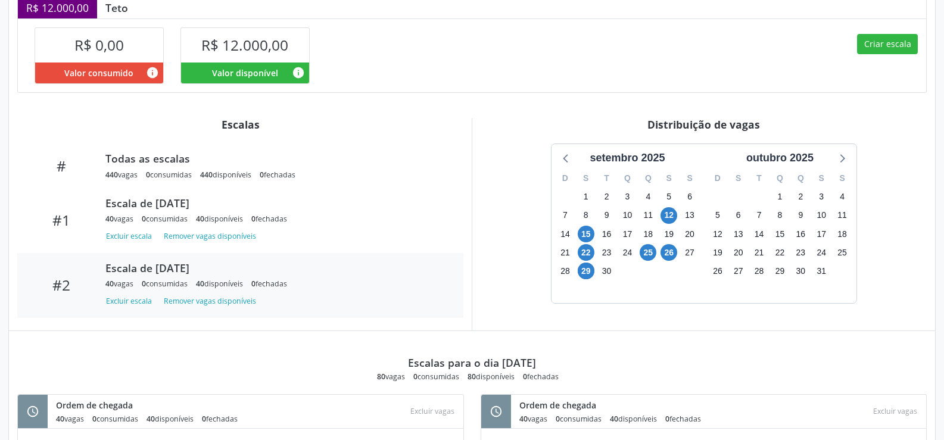
scroll to position [170, 0]
